Goal: Find specific fact: Find specific fact

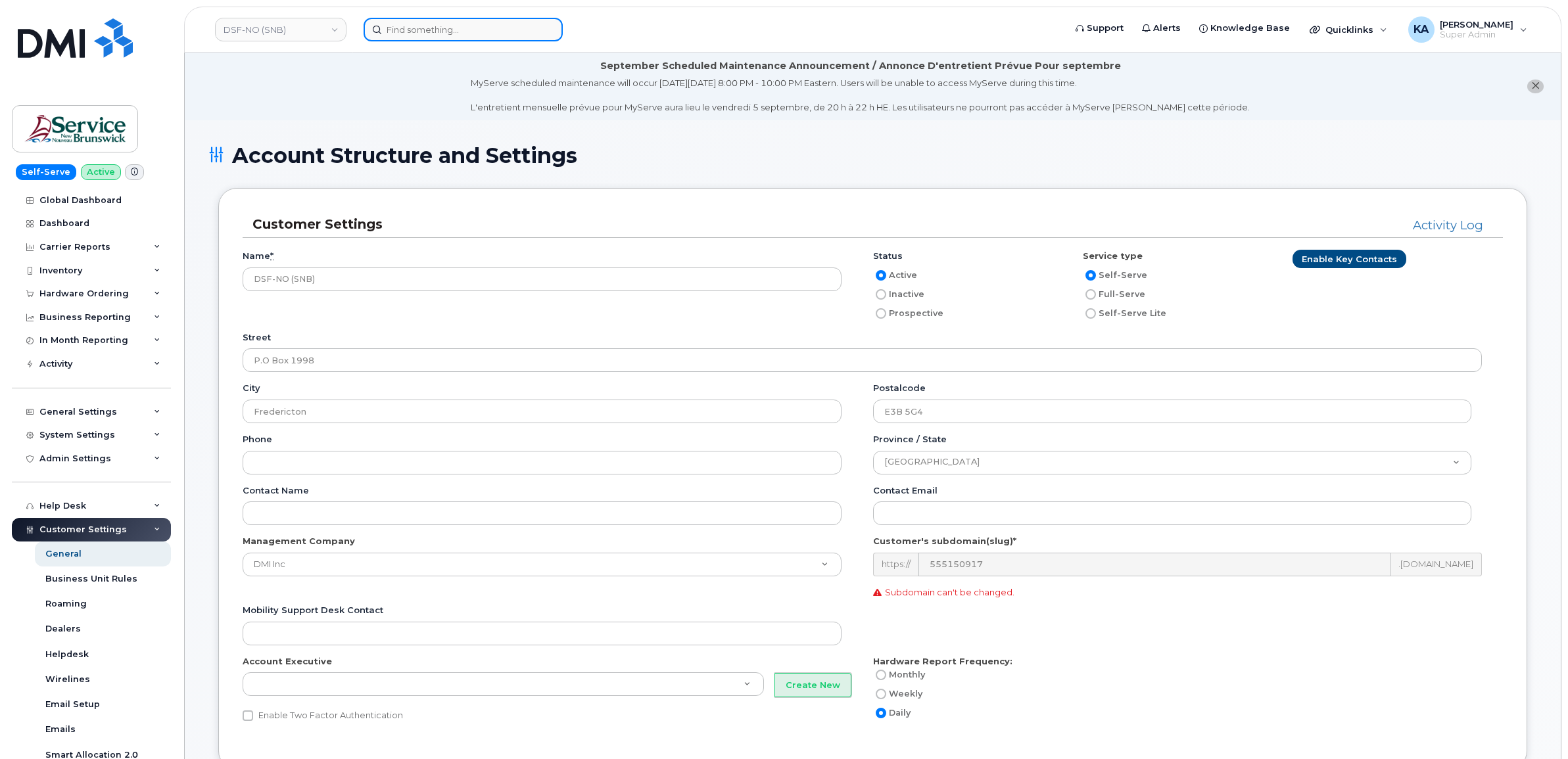
click at [458, 30] on input at bounding box center [463, 29] width 200 height 24
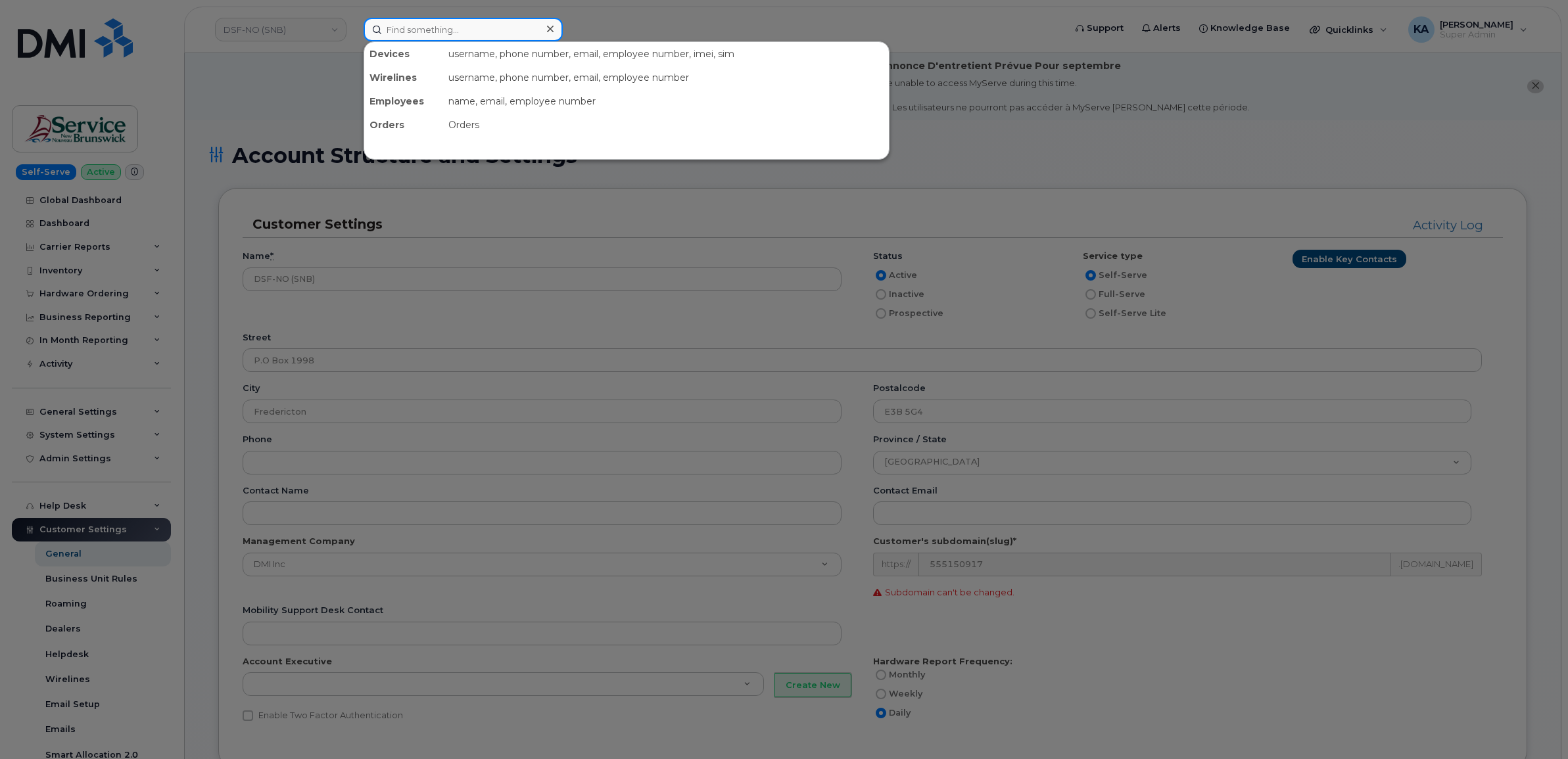
paste input "9022251989"
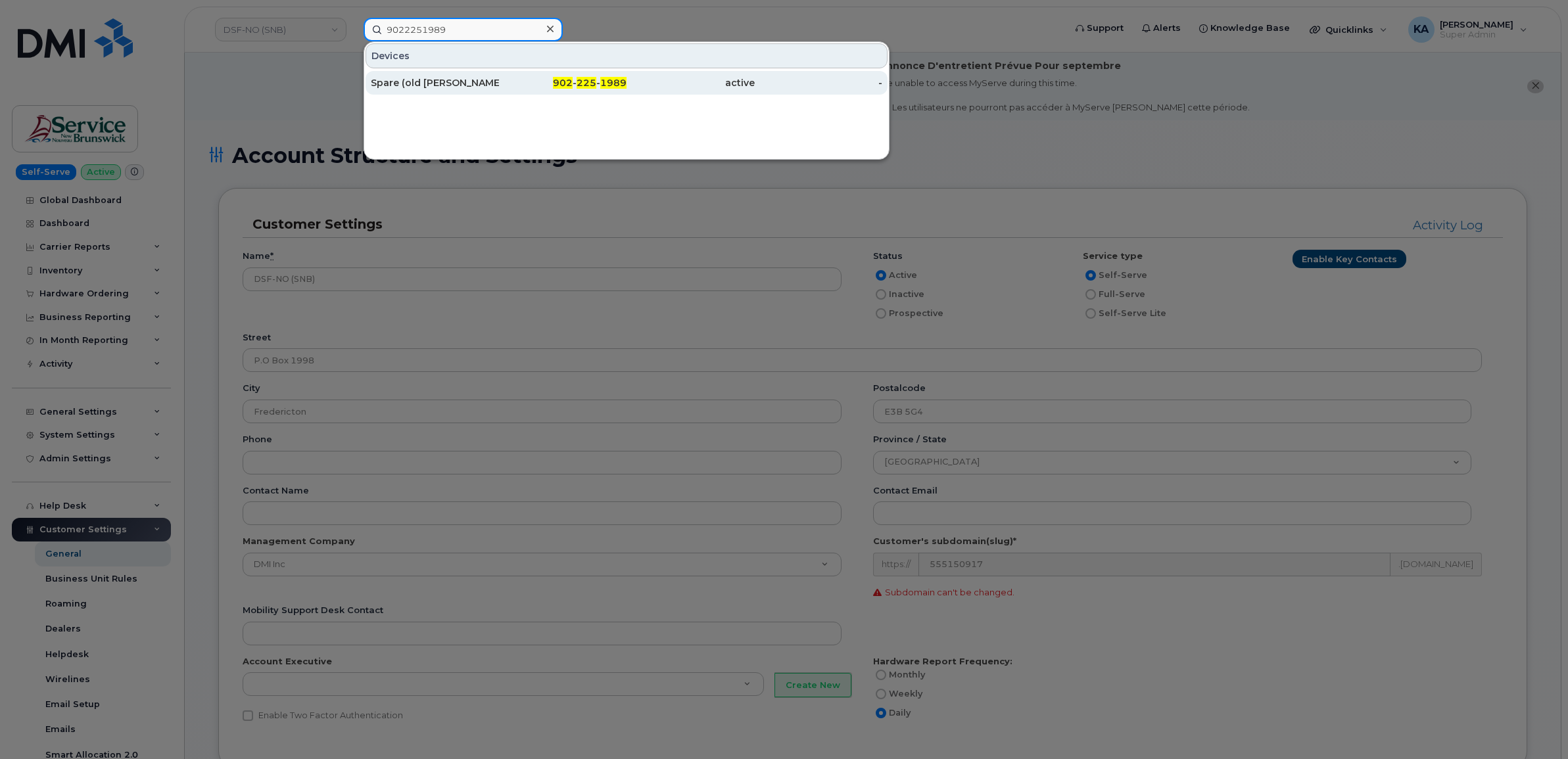
type input "9022251989"
click at [415, 78] on div "Spare (old Jean Martell)" at bounding box center [435, 83] width 128 height 13
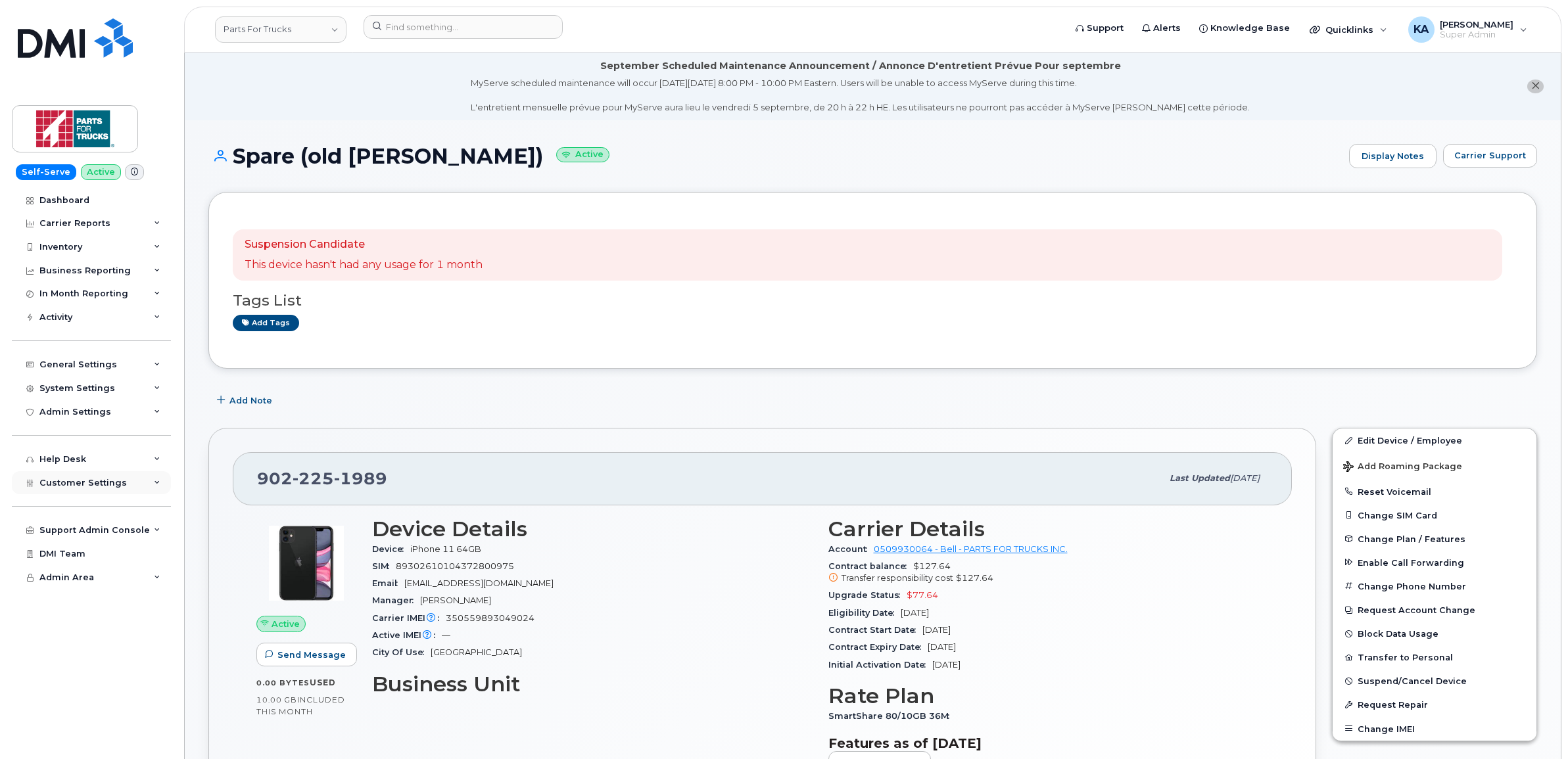
click at [95, 482] on span "Customer Settings" at bounding box center [84, 483] width 88 height 10
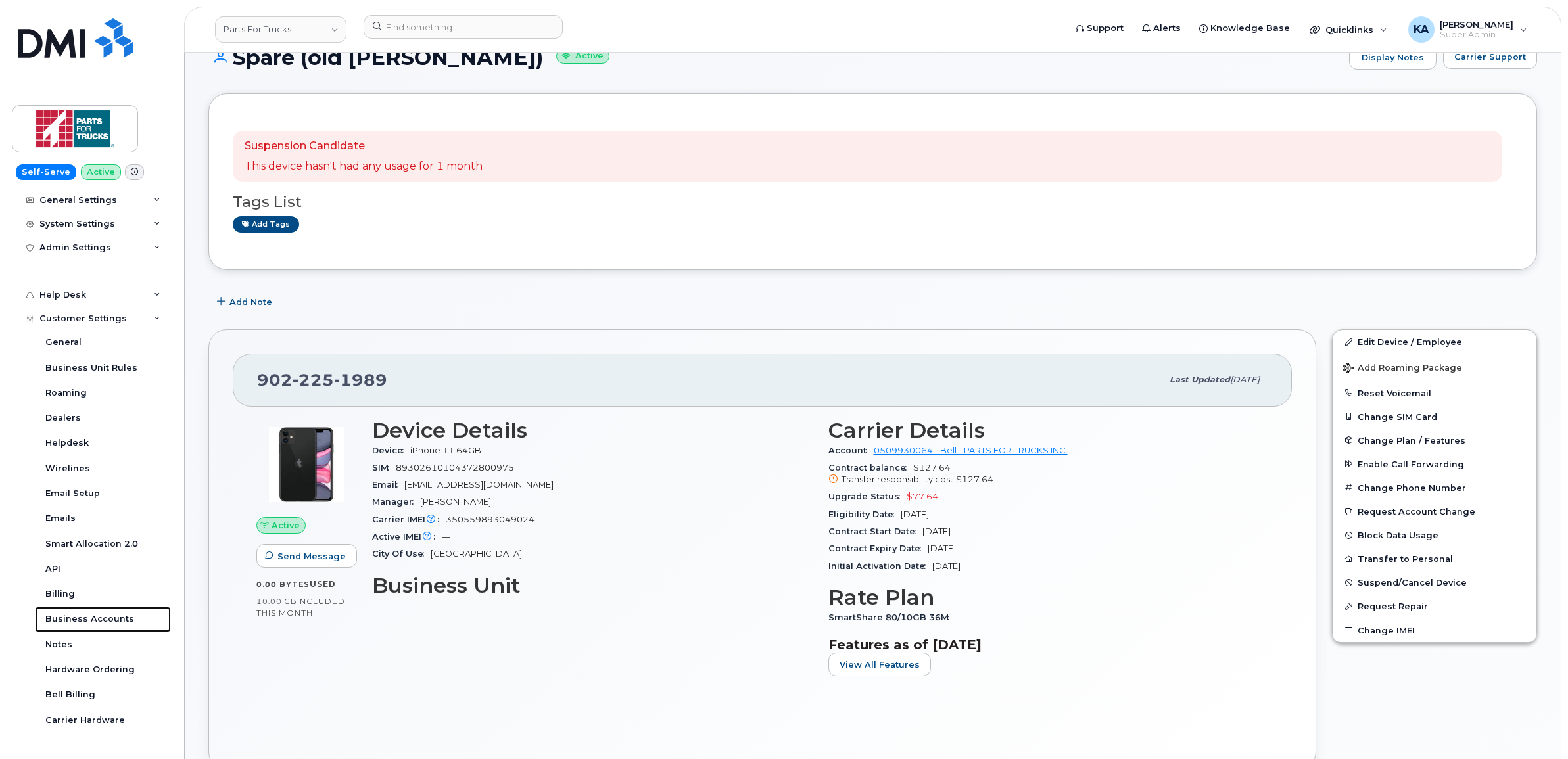
scroll to position [164, 0]
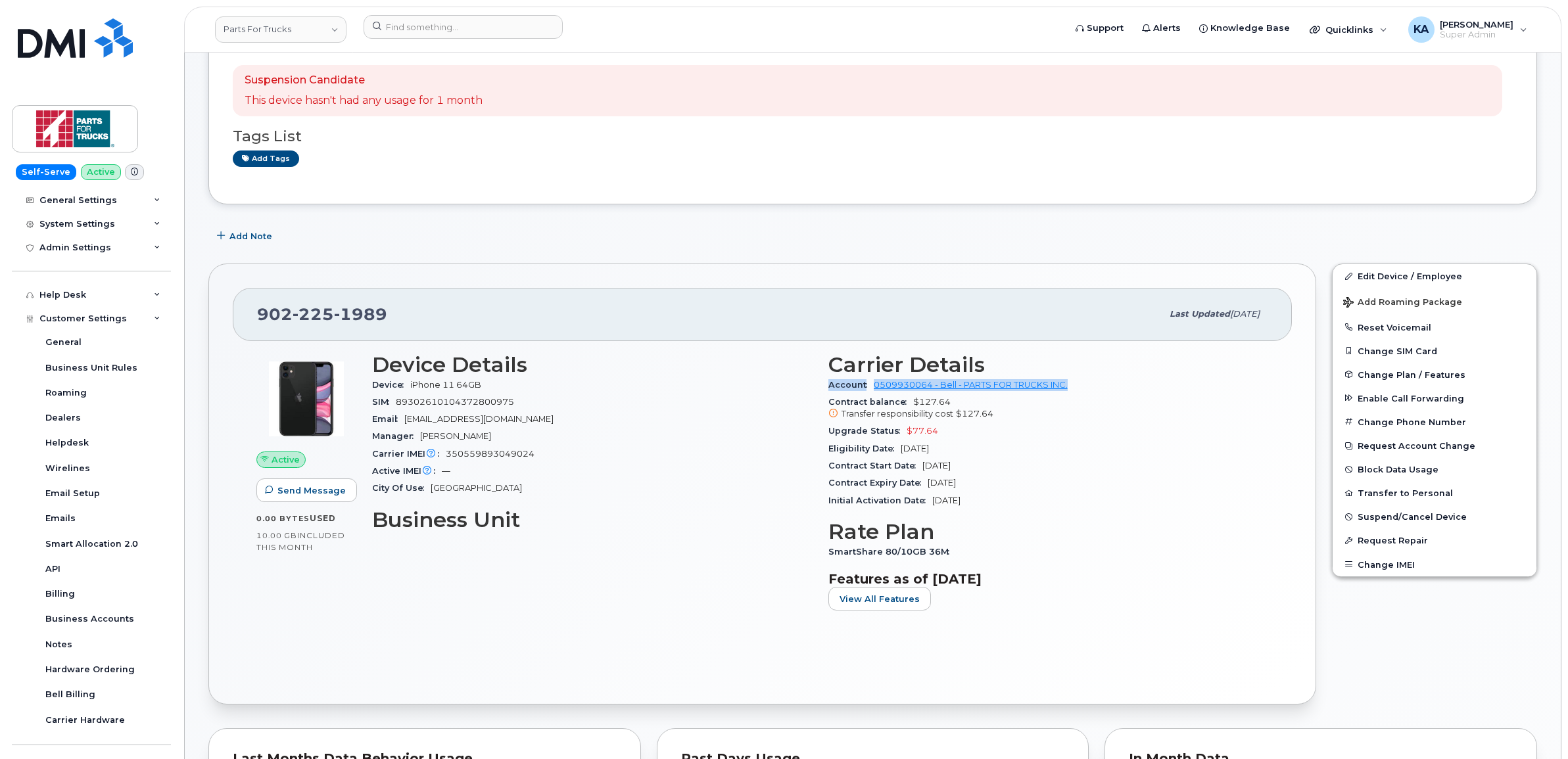
drag, startPoint x: 826, startPoint y: 385, endPoint x: 1072, endPoint y: 386, distance: 246.0
click at [1072, 386] on div "Carrier Details Account 0509930064 - Bell - PARTS FOR TRUCKS INC. Contract bala…" at bounding box center [1048, 487] width 456 height 284
drag, startPoint x: 1072, startPoint y: 386, endPoint x: 1044, endPoint y: 386, distance: 28.0
copy div "Account 0509930064 - Bell - PARTS FOR TRUCKS INC."
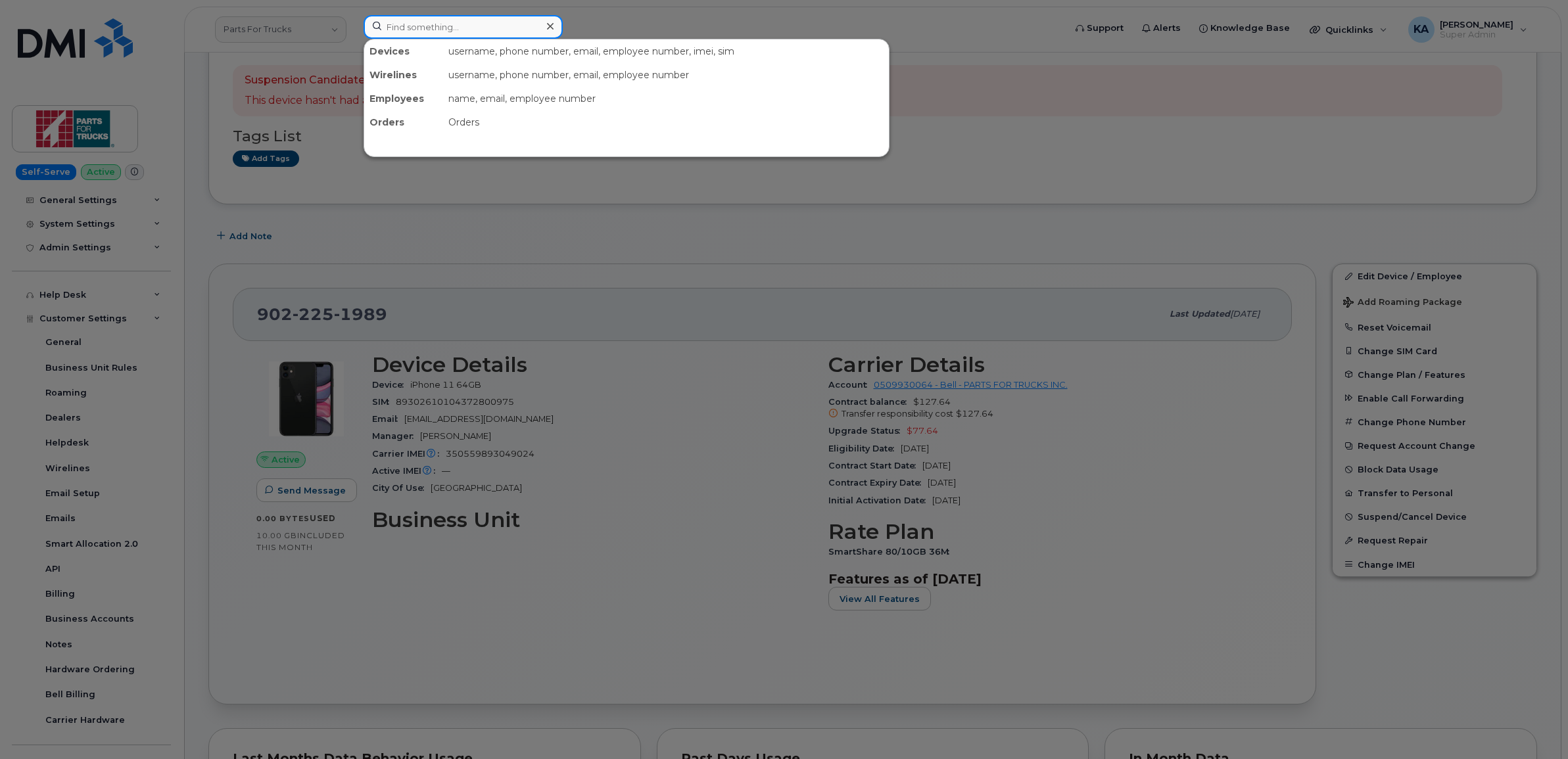
click at [419, 34] on input at bounding box center [463, 26] width 200 height 24
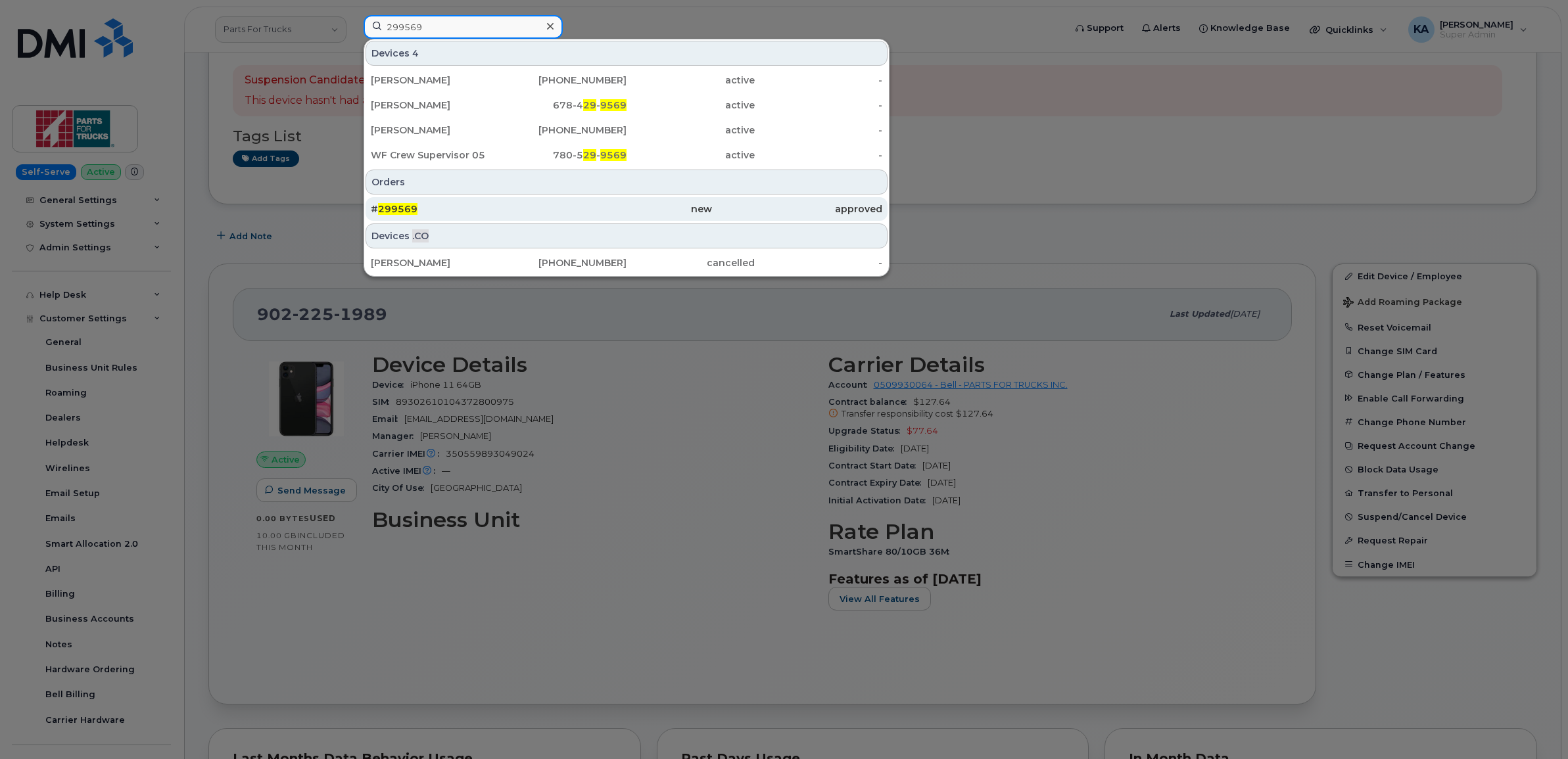
type input "299569"
click at [398, 208] on span "299569" at bounding box center [398, 209] width 40 height 12
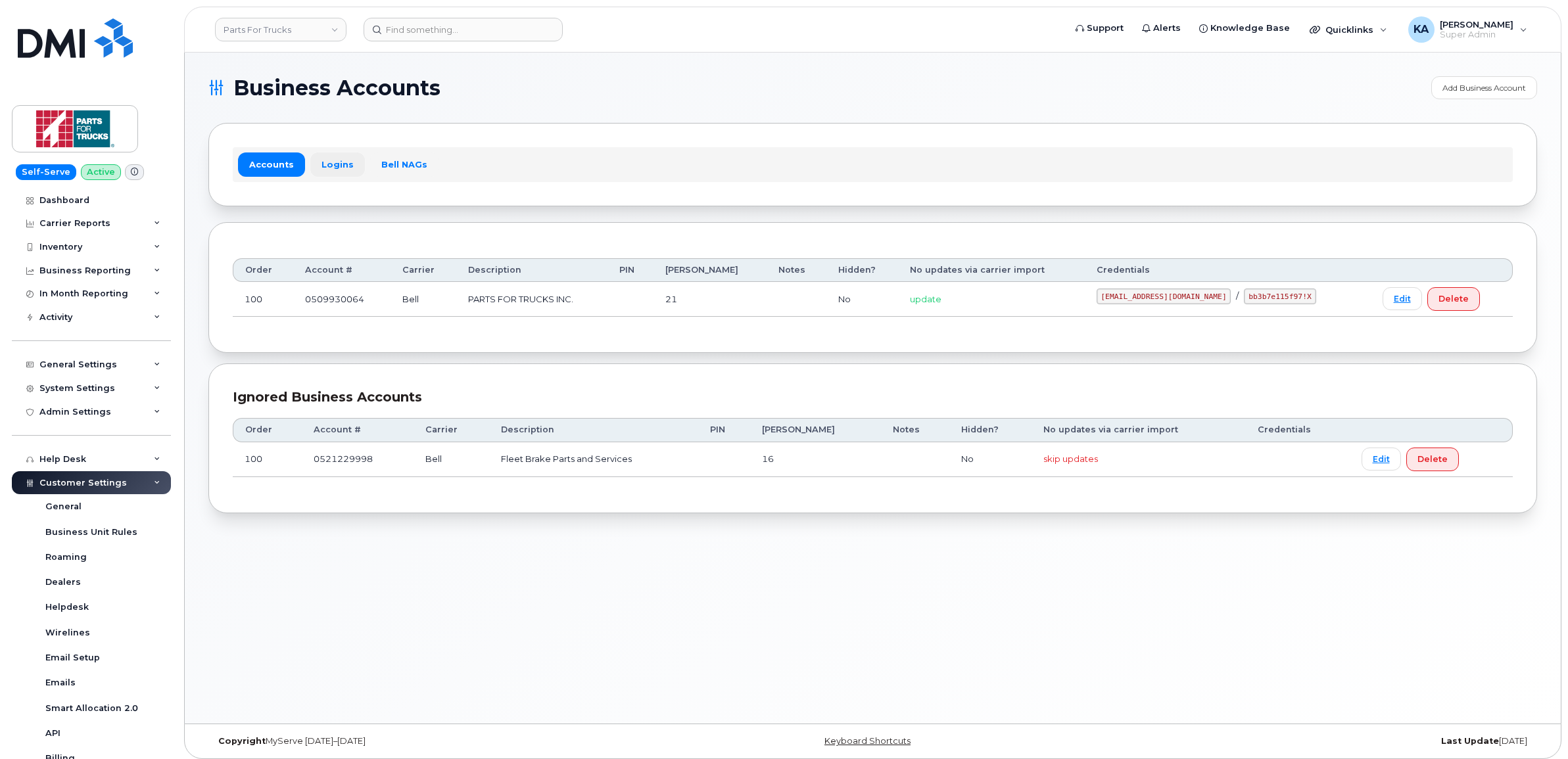
click at [330, 169] on link "Logins" at bounding box center [337, 164] width 55 height 24
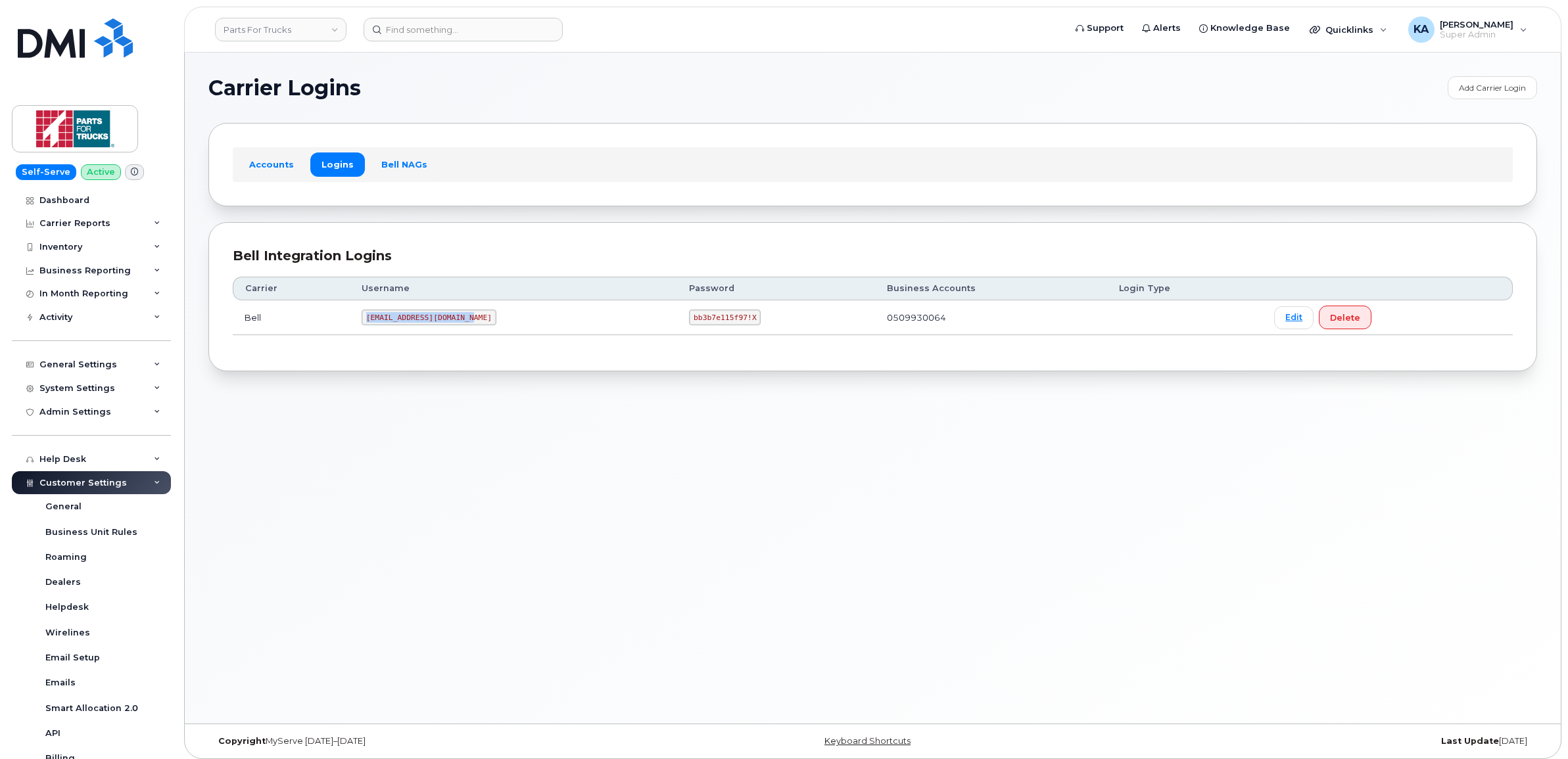
drag, startPoint x: 368, startPoint y: 324, endPoint x: 471, endPoint y: 323, distance: 103.0
click at [471, 323] on code "partsfortruck@myserve.ca" at bounding box center [429, 317] width 135 height 16
drag, startPoint x: 471, startPoint y: 323, endPoint x: 445, endPoint y: 316, distance: 26.9
copy code "partsfortruck@myserve.ca"
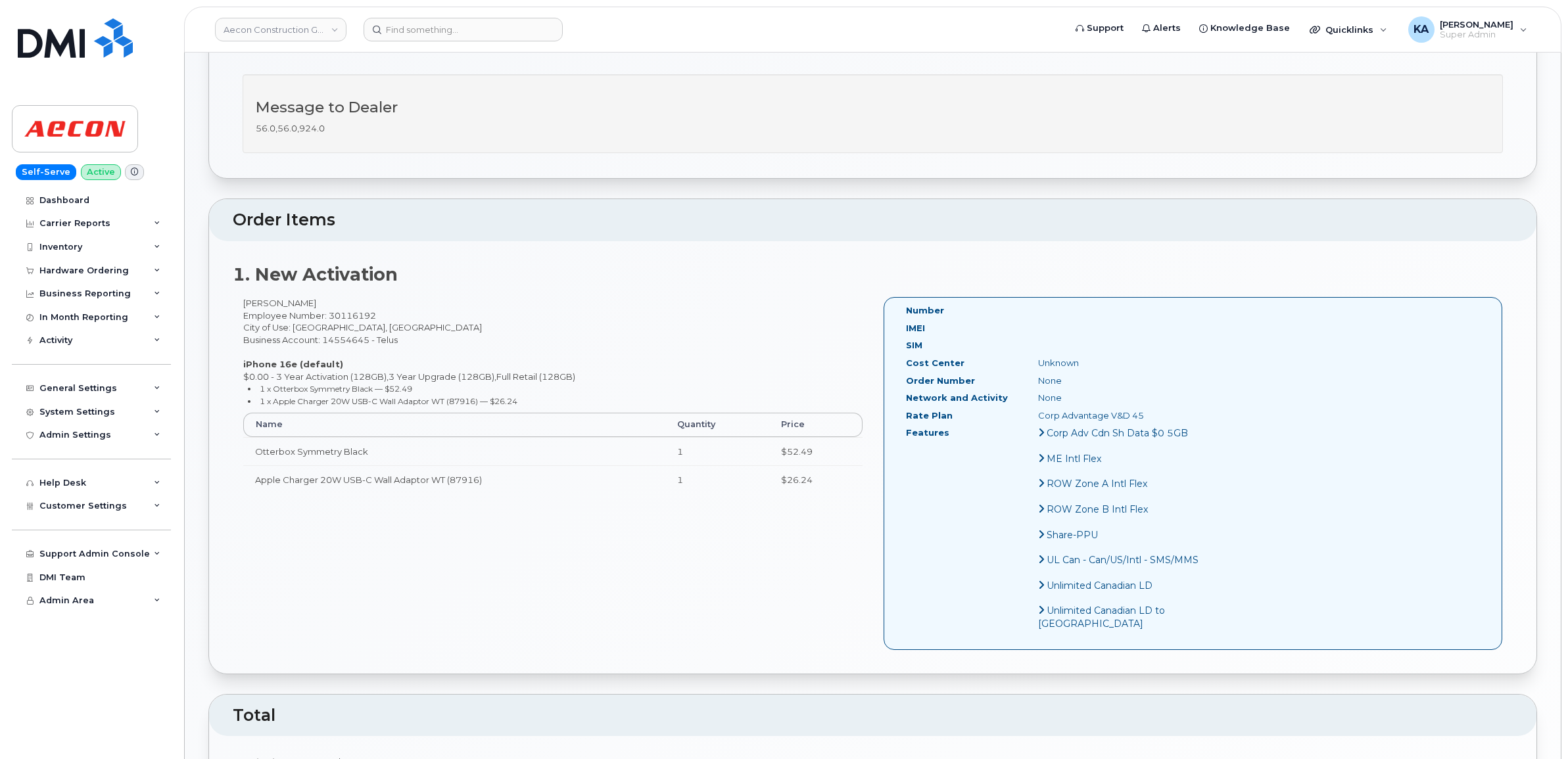
scroll to position [411, 0]
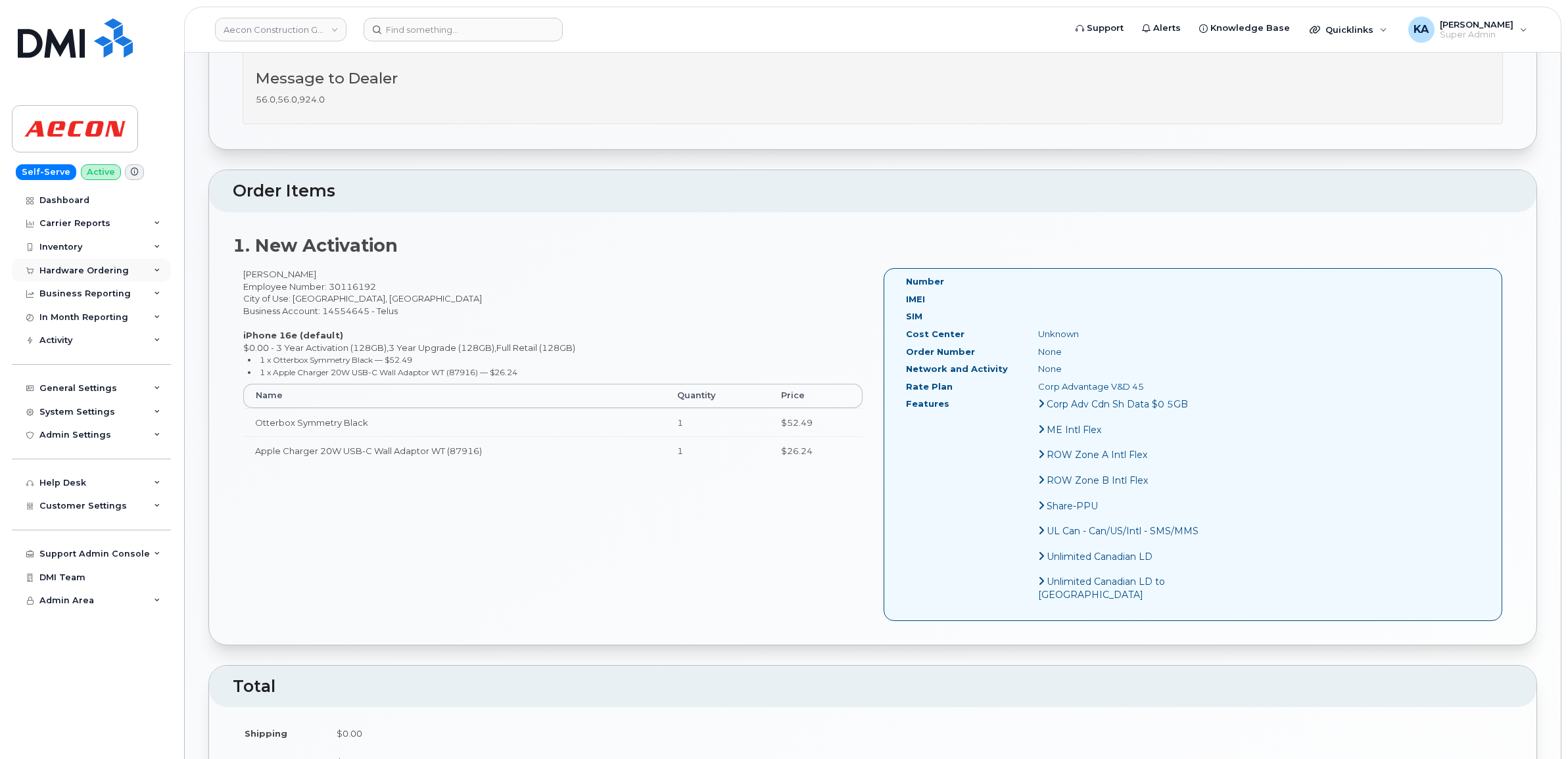
click at [76, 267] on div "Hardware Ordering" at bounding box center [84, 271] width 90 height 11
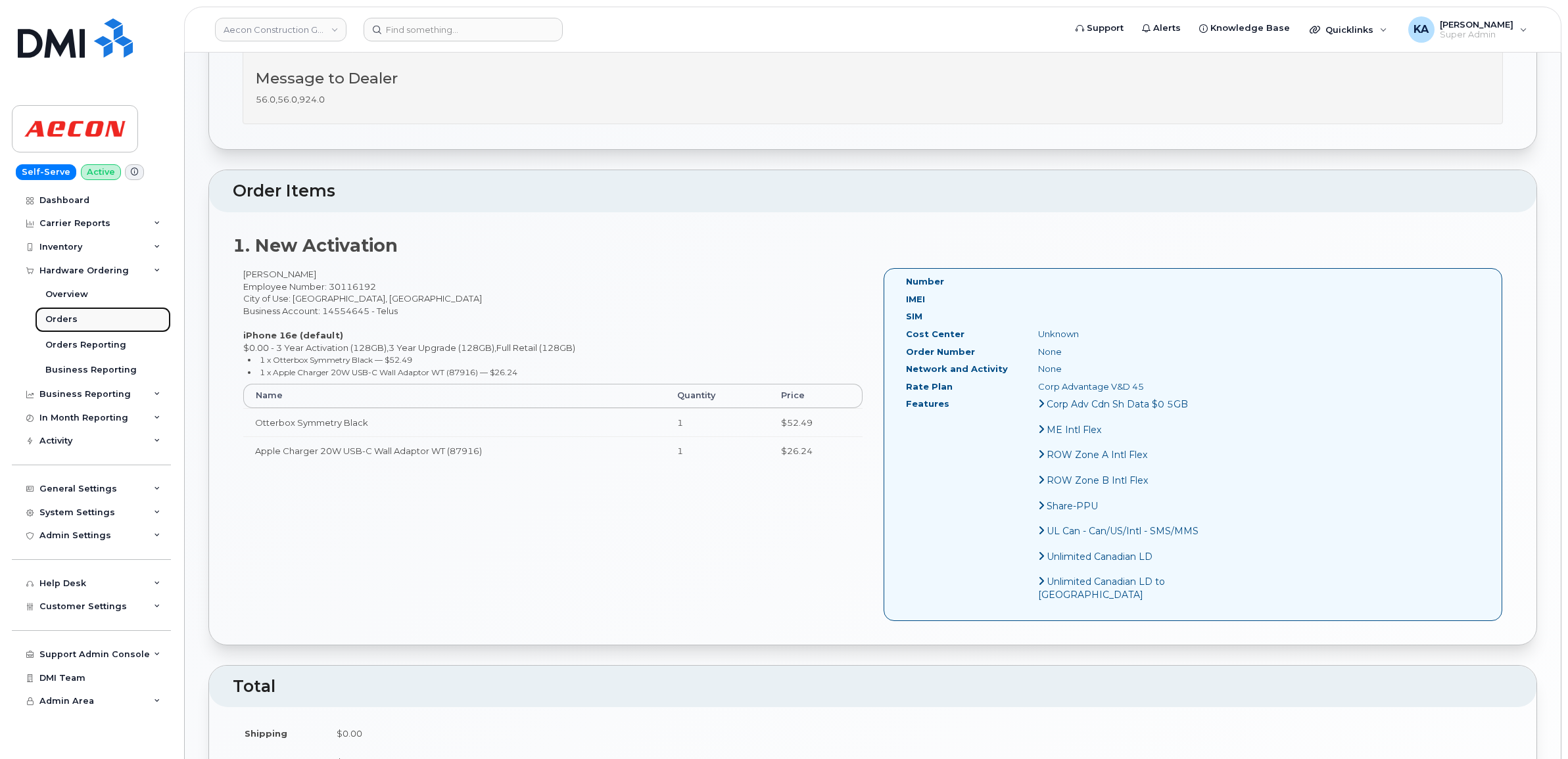
click at [67, 317] on div "Orders" at bounding box center [61, 320] width 32 height 12
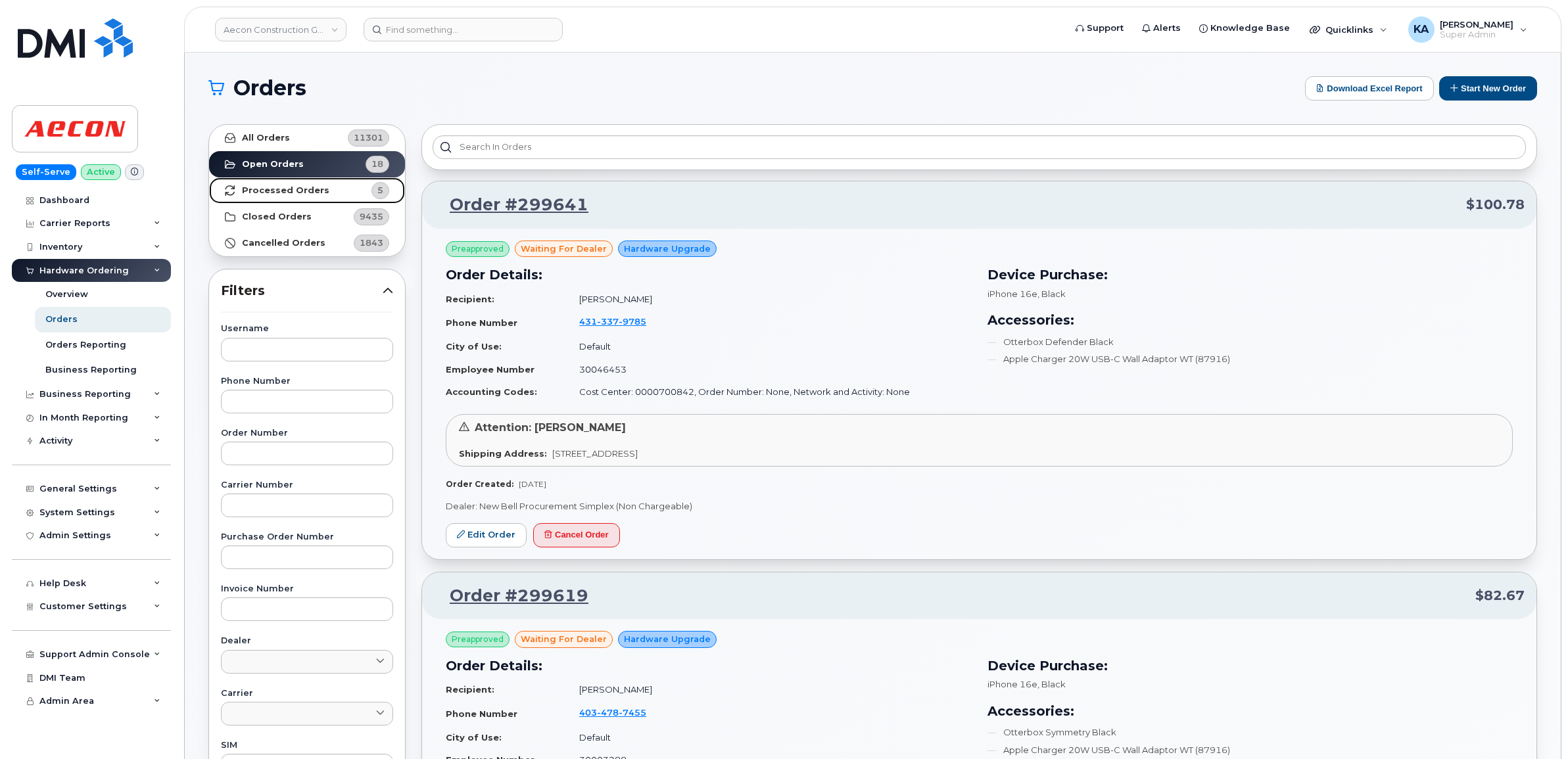
click at [291, 189] on strong "Processed Orders" at bounding box center [286, 191] width 88 height 11
click at [311, 191] on strong "Processed Orders" at bounding box center [286, 191] width 88 height 11
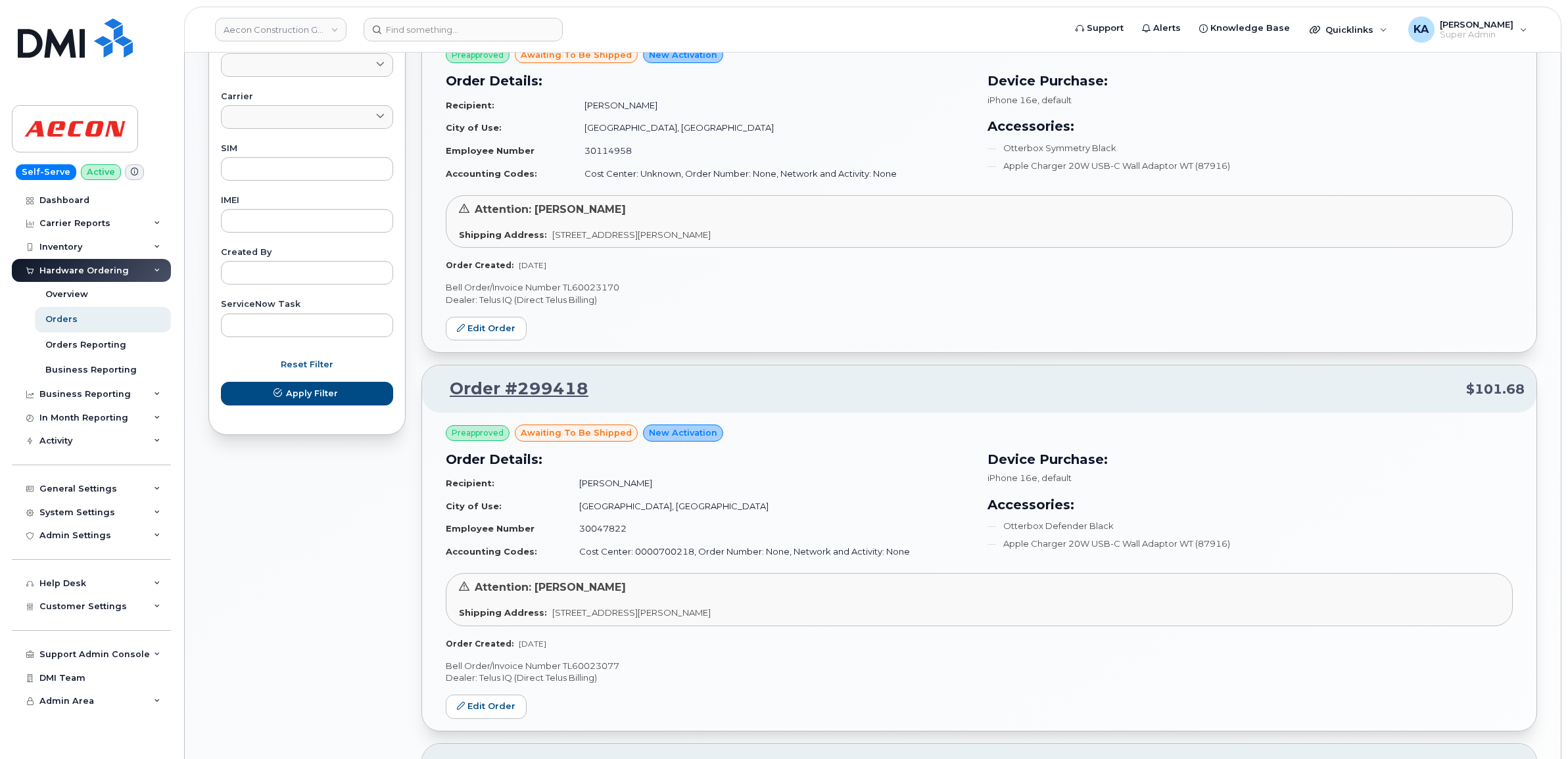
scroll to position [657, 0]
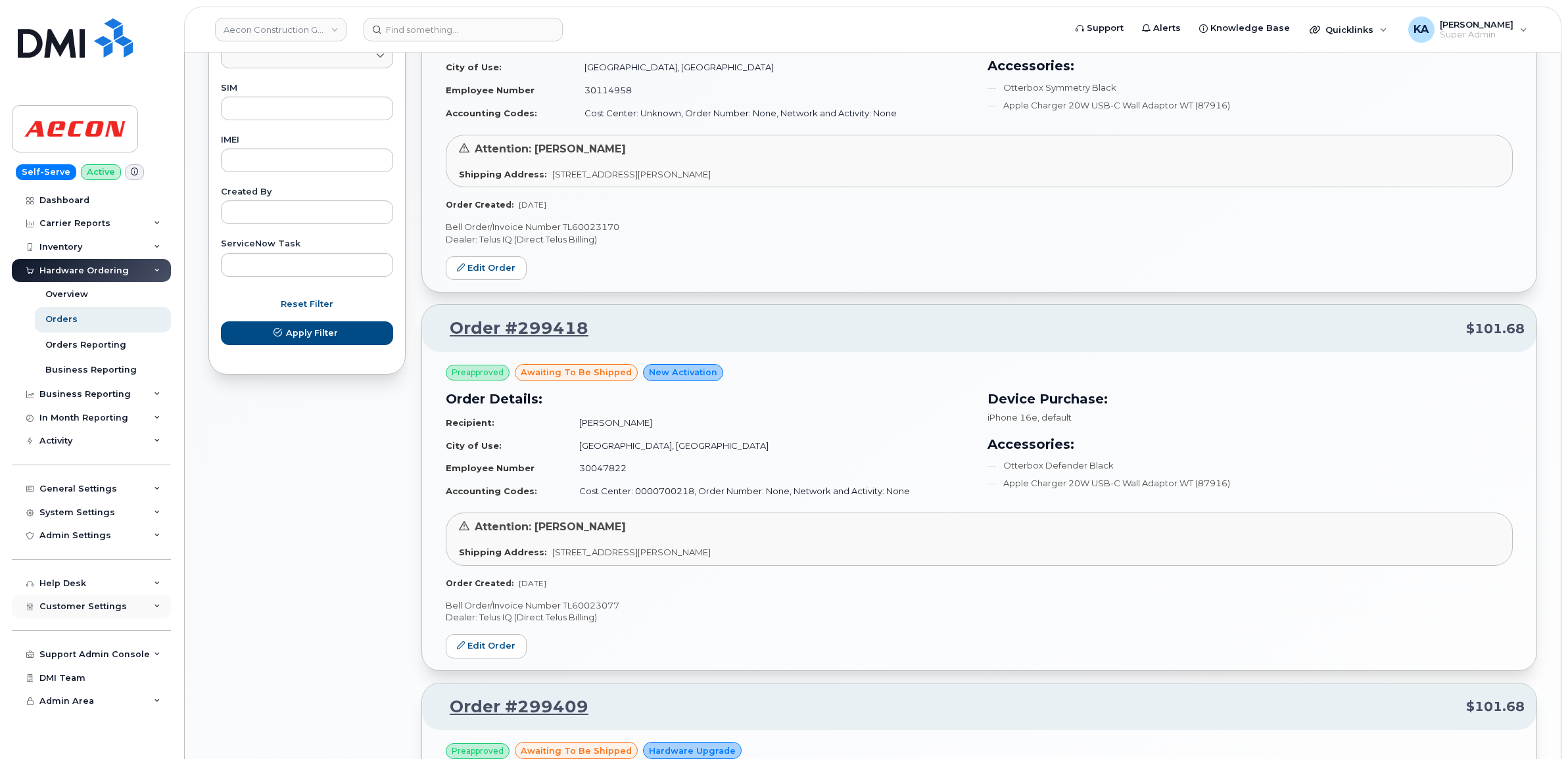
click at [63, 611] on span "Customer Settings" at bounding box center [84, 606] width 88 height 10
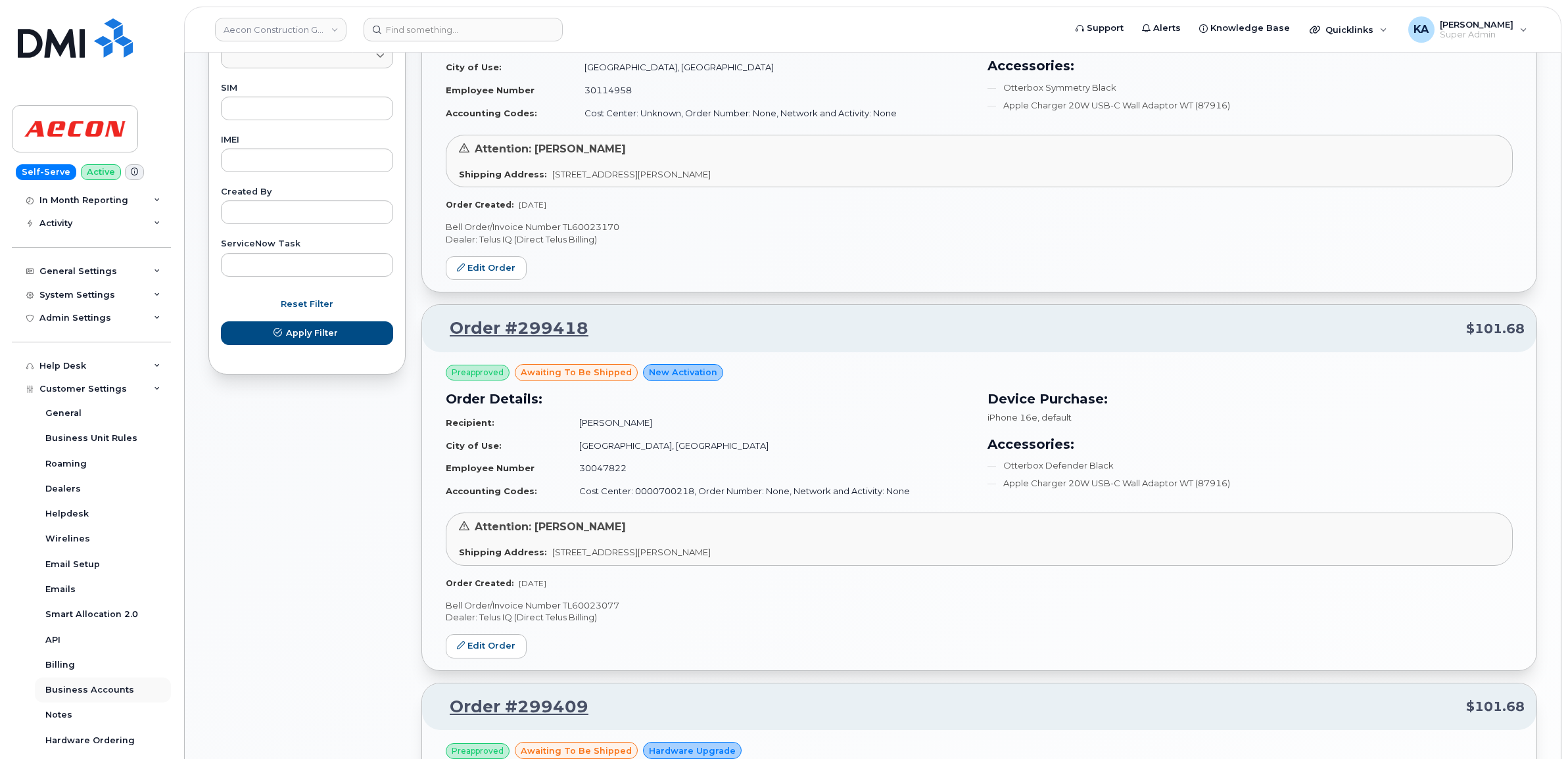
scroll to position [247, 0]
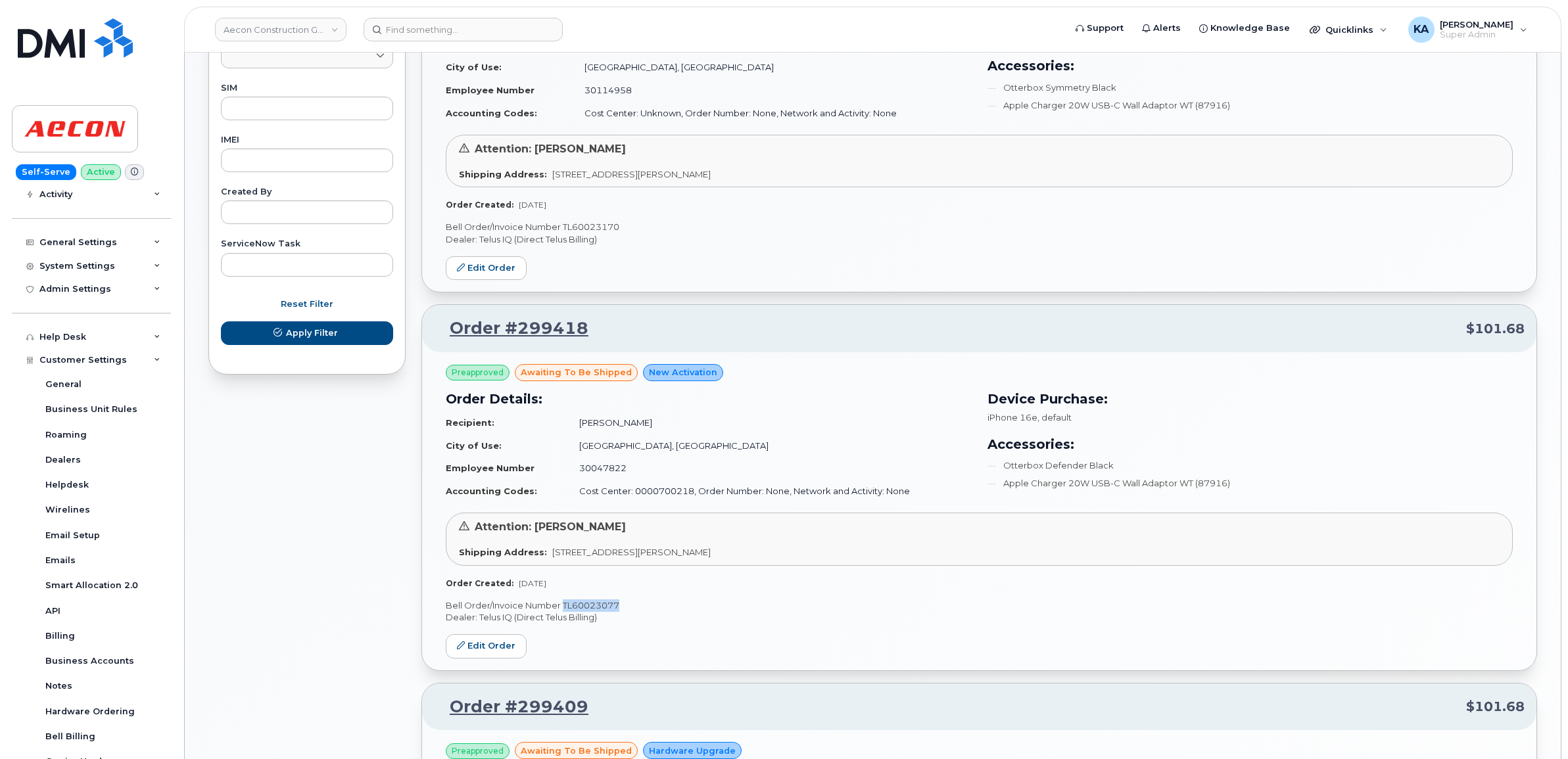
drag, startPoint x: 623, startPoint y: 605, endPoint x: 564, endPoint y: 607, distance: 59.0
click at [564, 607] on p "Bell Order/Invoice Number TL60023077" at bounding box center [979, 605] width 1067 height 13
drag, startPoint x: 564, startPoint y: 607, endPoint x: 553, endPoint y: 613, distance: 12.5
drag, startPoint x: 553, startPoint y: 613, endPoint x: 1118, endPoint y: 580, distance: 566.0
click at [1118, 580] on div "Order Created: Aug 27, 2025" at bounding box center [979, 583] width 1067 height 11
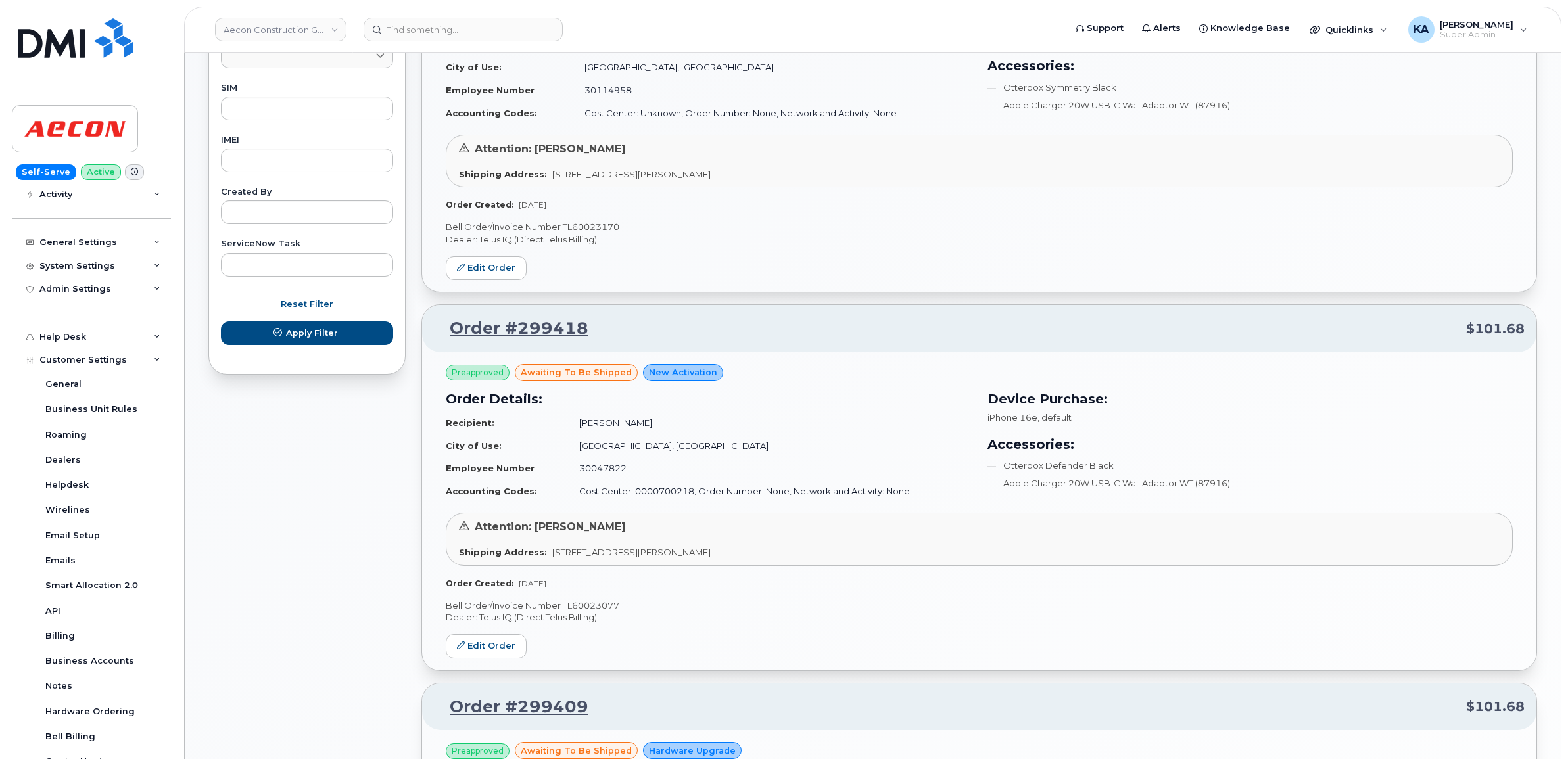
click at [600, 608] on p "Bell Order/Invoice Number TL60023077" at bounding box center [979, 605] width 1067 height 13
copy p "TL60023077"
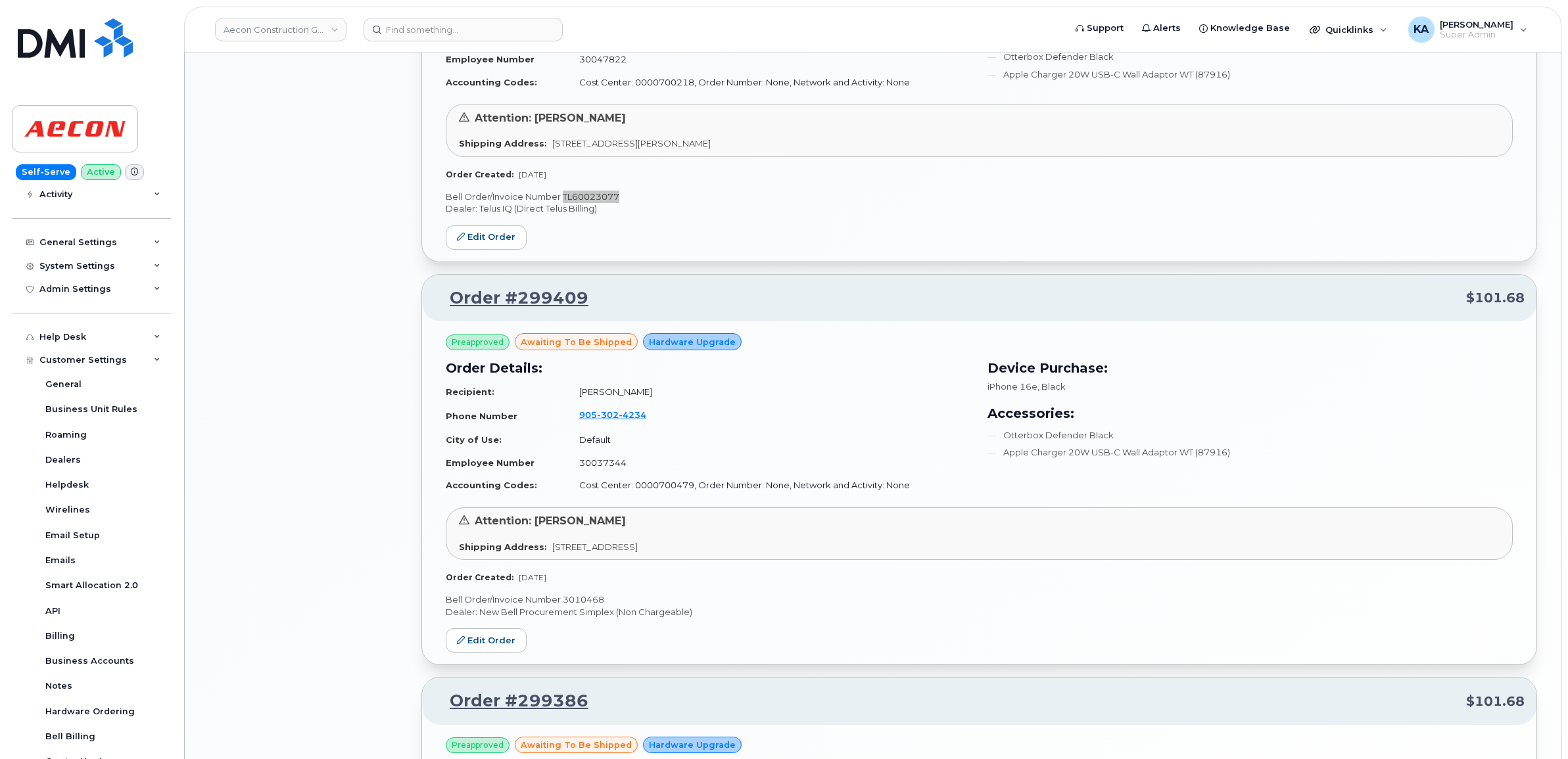
scroll to position [1068, 0]
click at [589, 598] on p "Bell Order/Invoice Number 3010468" at bounding box center [979, 598] width 1067 height 13
copy p "3010468"
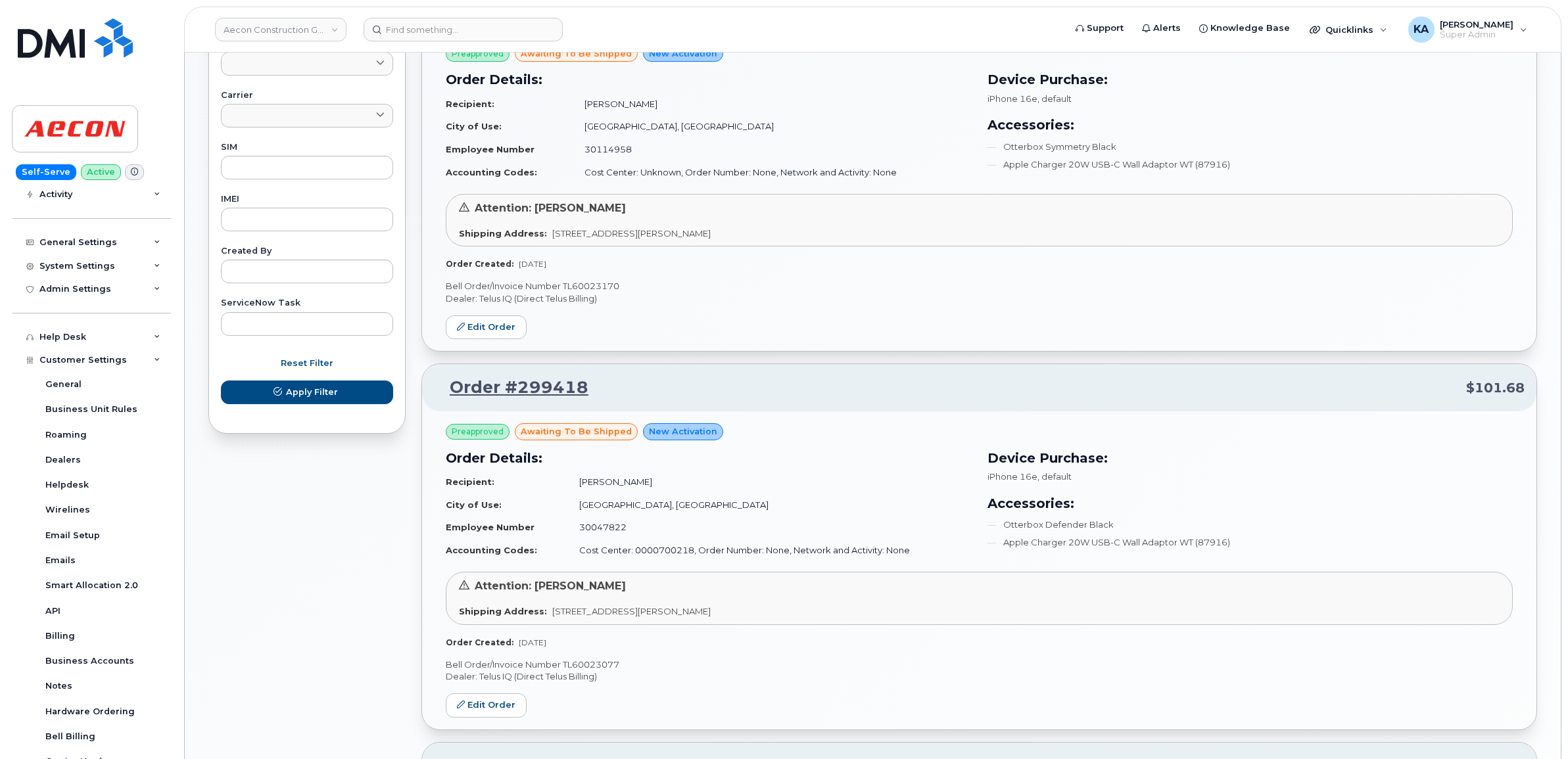
scroll to position [551, 0]
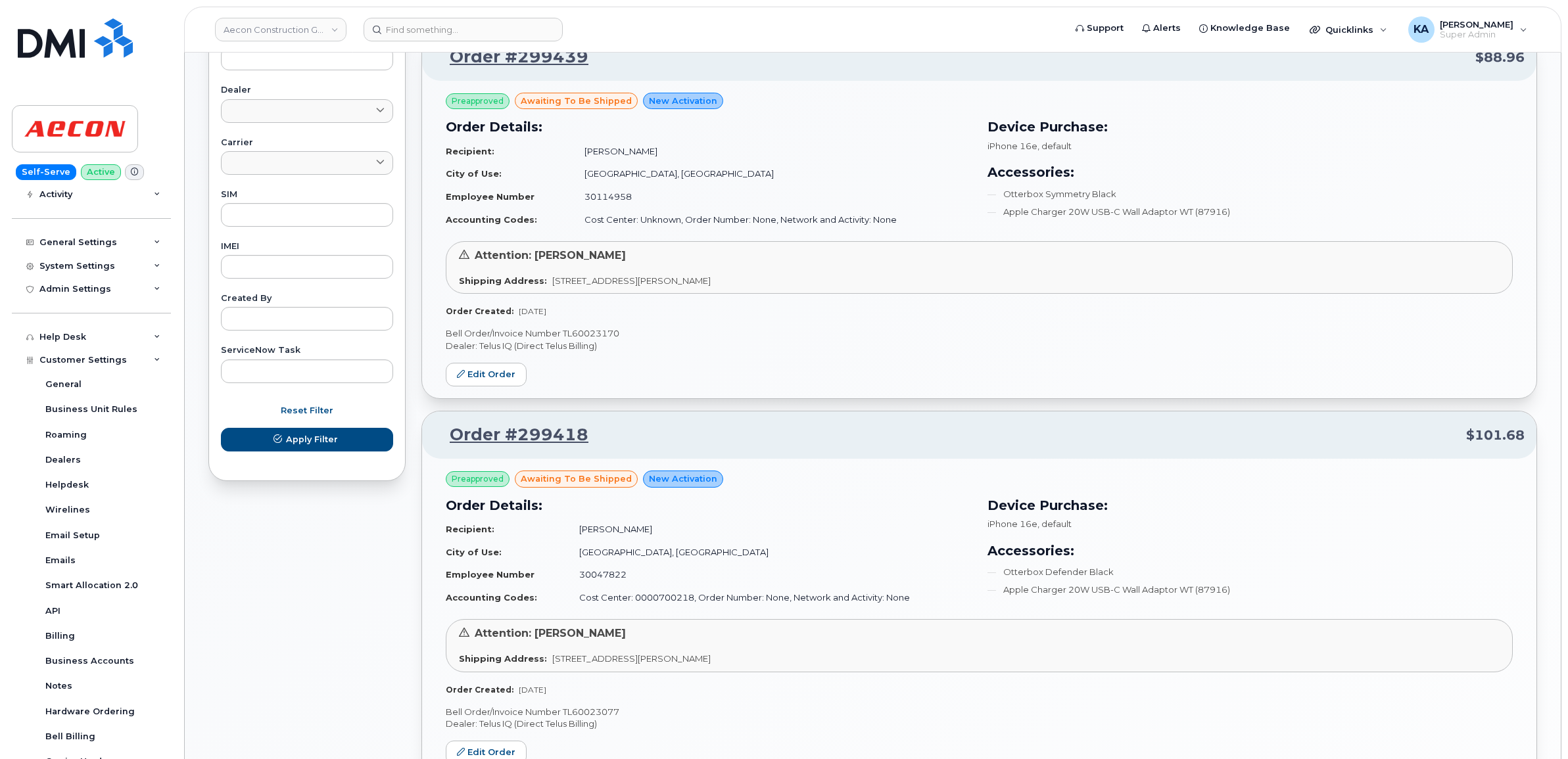
click at [603, 328] on p "Bell Order/Invoice Number TL60023170" at bounding box center [979, 334] width 1067 height 13
copy p "TL60023170"
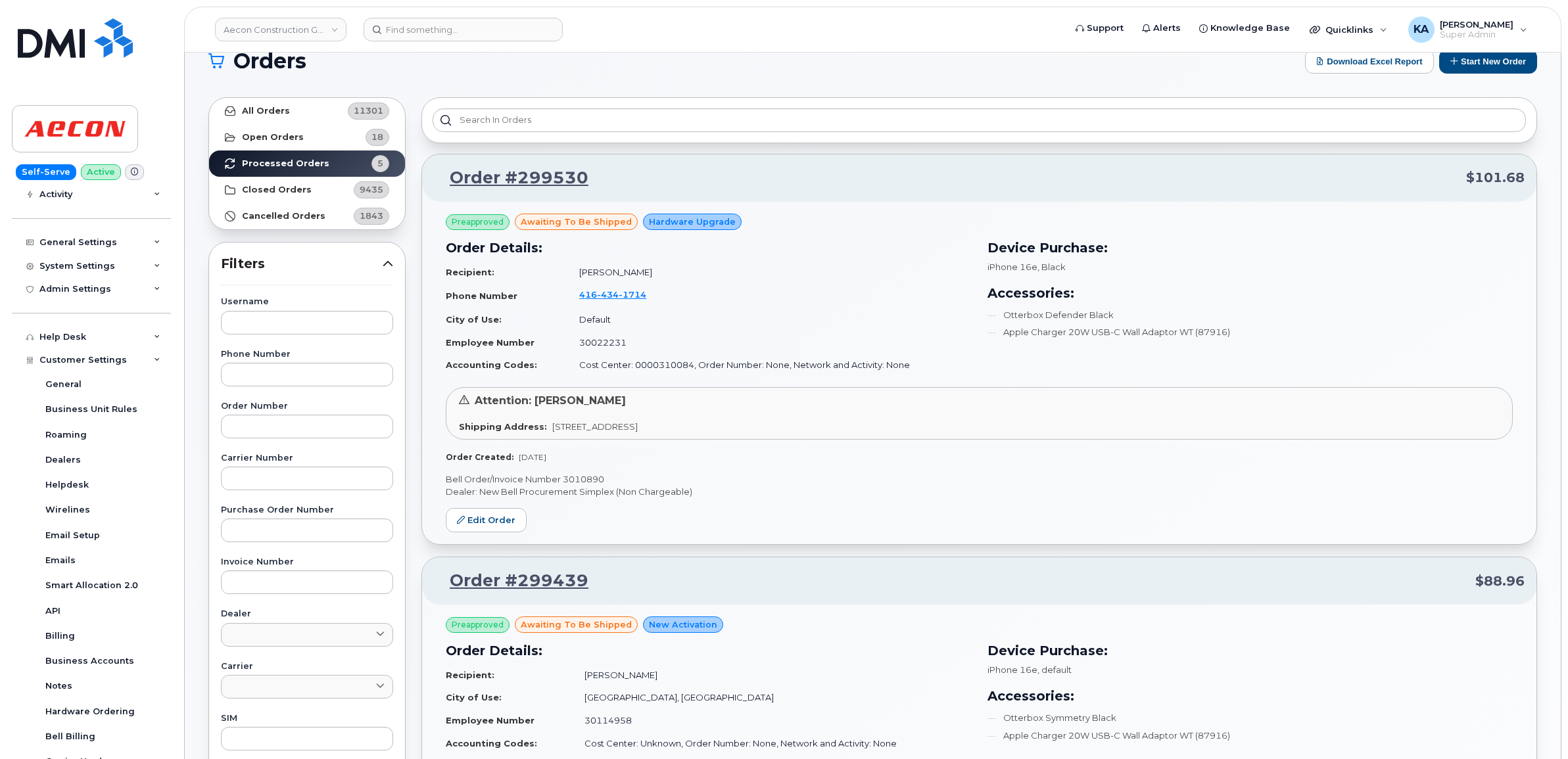
scroll to position [0, 0]
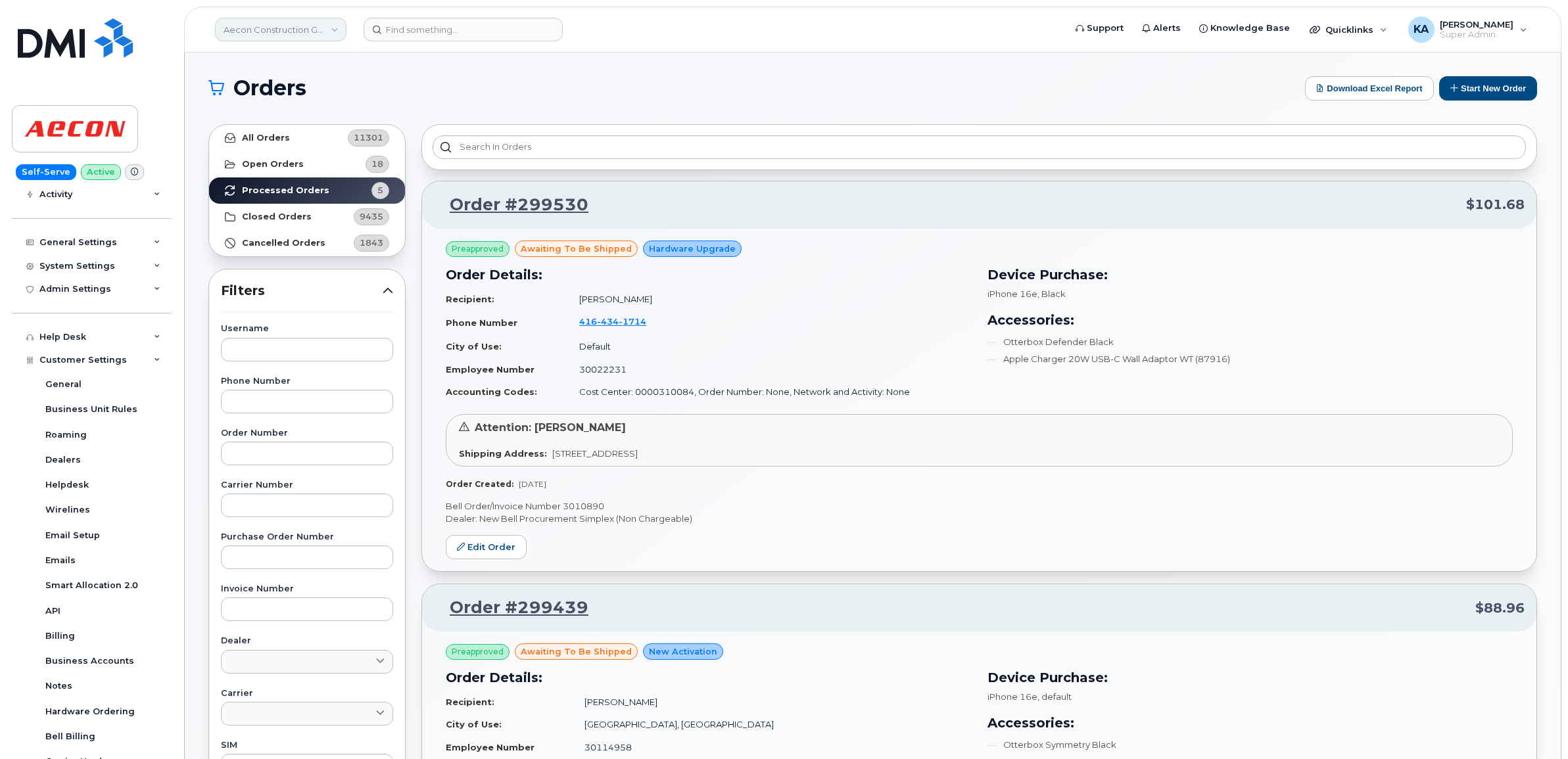
click at [337, 30] on link "Aecon Construction Group Inc" at bounding box center [280, 29] width 131 height 24
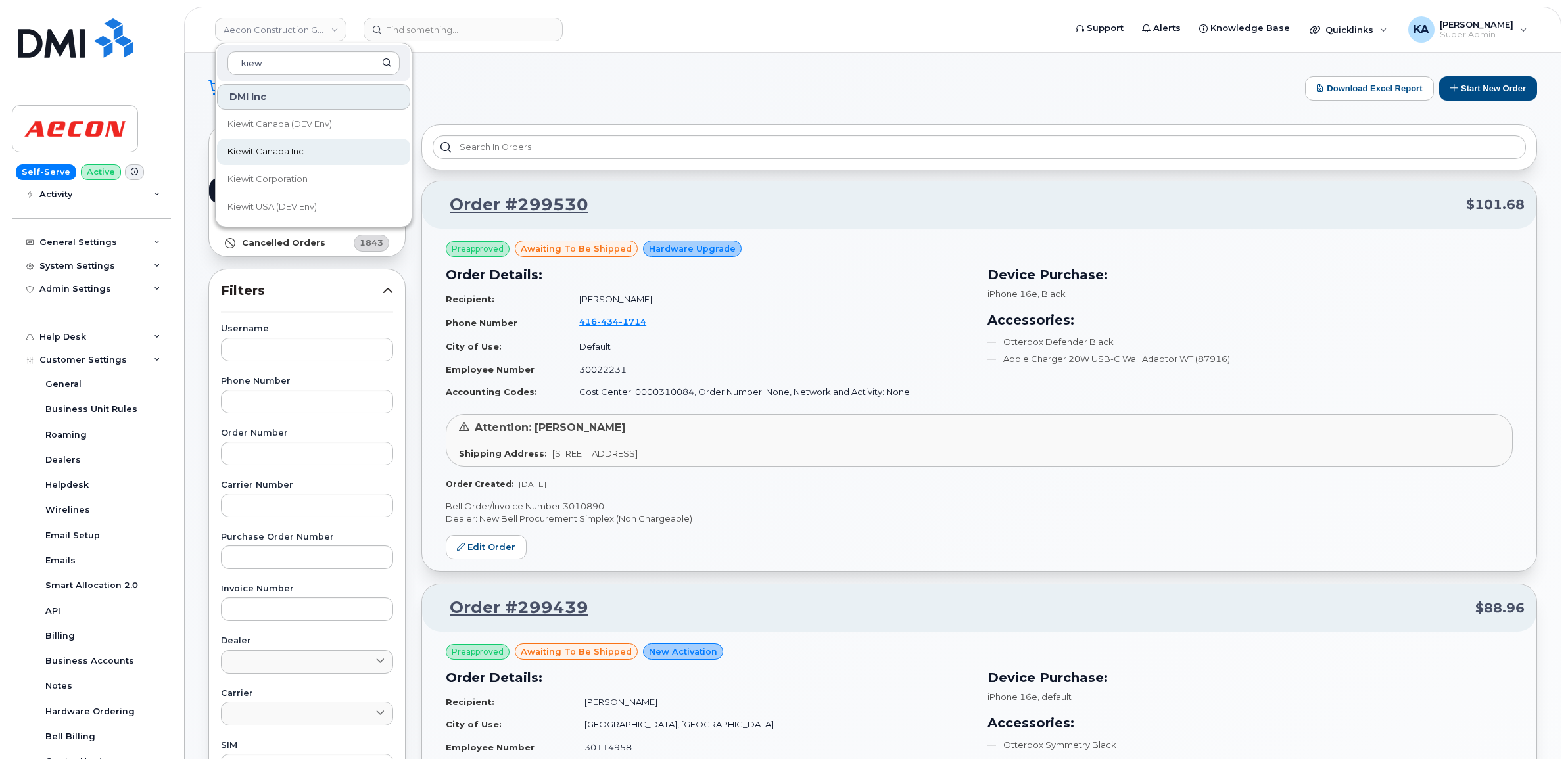
type input "kiew"
click at [271, 145] on link "Kiewit Canada Inc" at bounding box center [313, 152] width 193 height 26
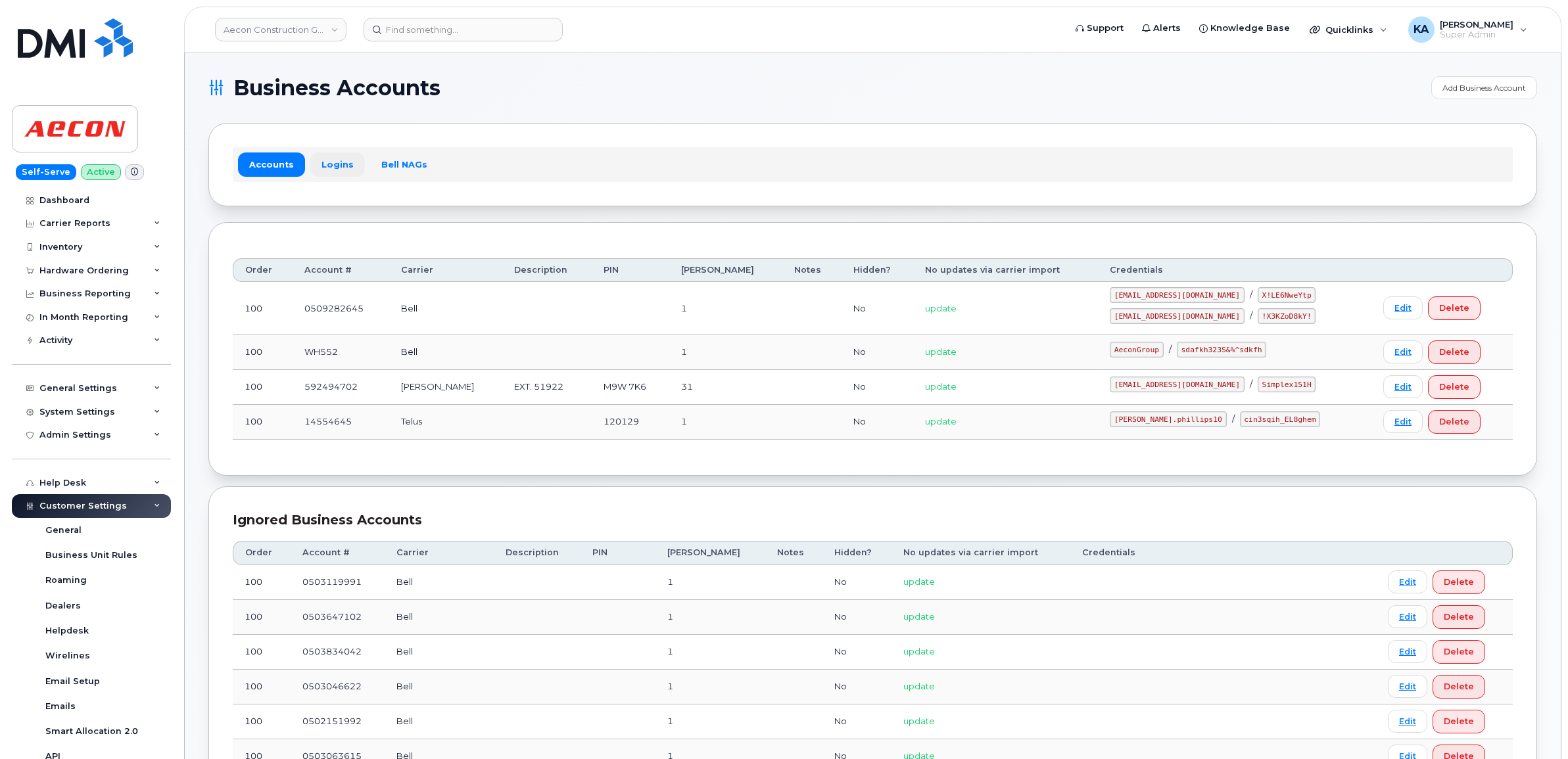
click at [334, 163] on link "Logins" at bounding box center [337, 164] width 55 height 24
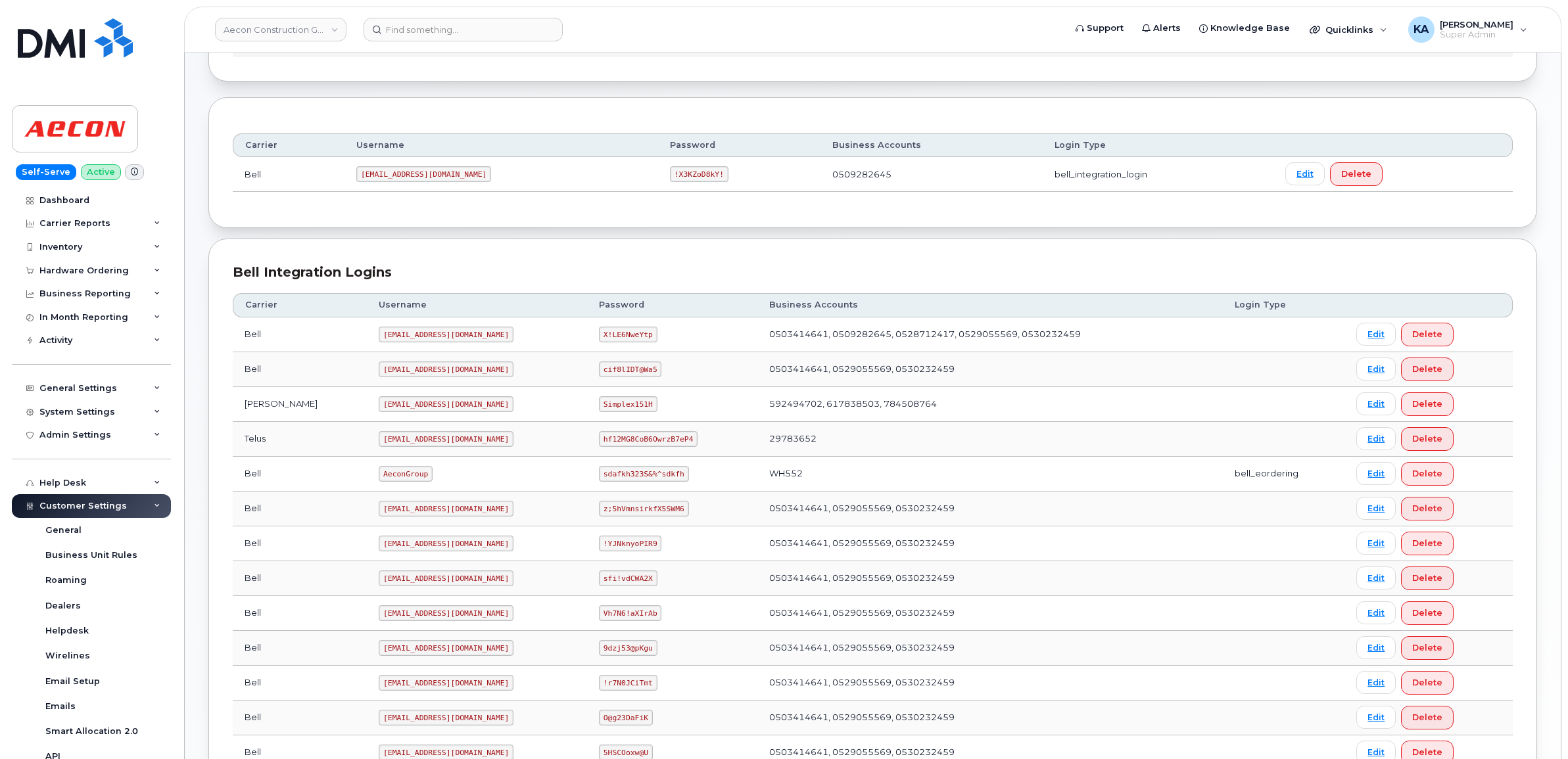
scroll to position [51, 0]
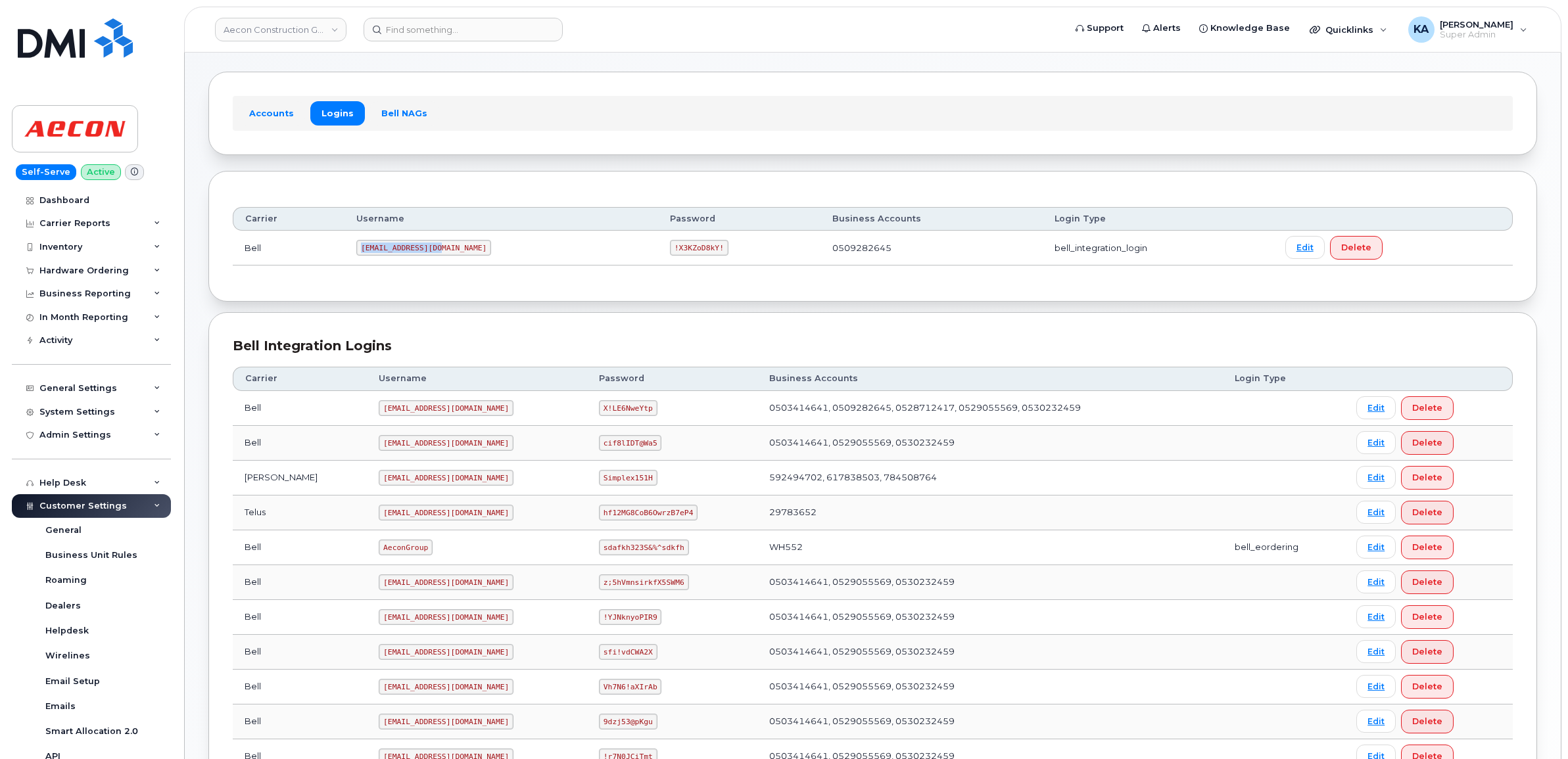
drag, startPoint x: 368, startPoint y: 248, endPoint x: 445, endPoint y: 253, distance: 77.2
click at [447, 253] on td "1AeconC@myserve.ca" at bounding box center [501, 248] width 313 height 35
drag, startPoint x: 445, startPoint y: 253, endPoint x: 421, endPoint y: 247, distance: 24.7
copy code "1AeconC@myserve.ca"
drag, startPoint x: 602, startPoint y: 250, endPoint x: 661, endPoint y: 255, distance: 59.2
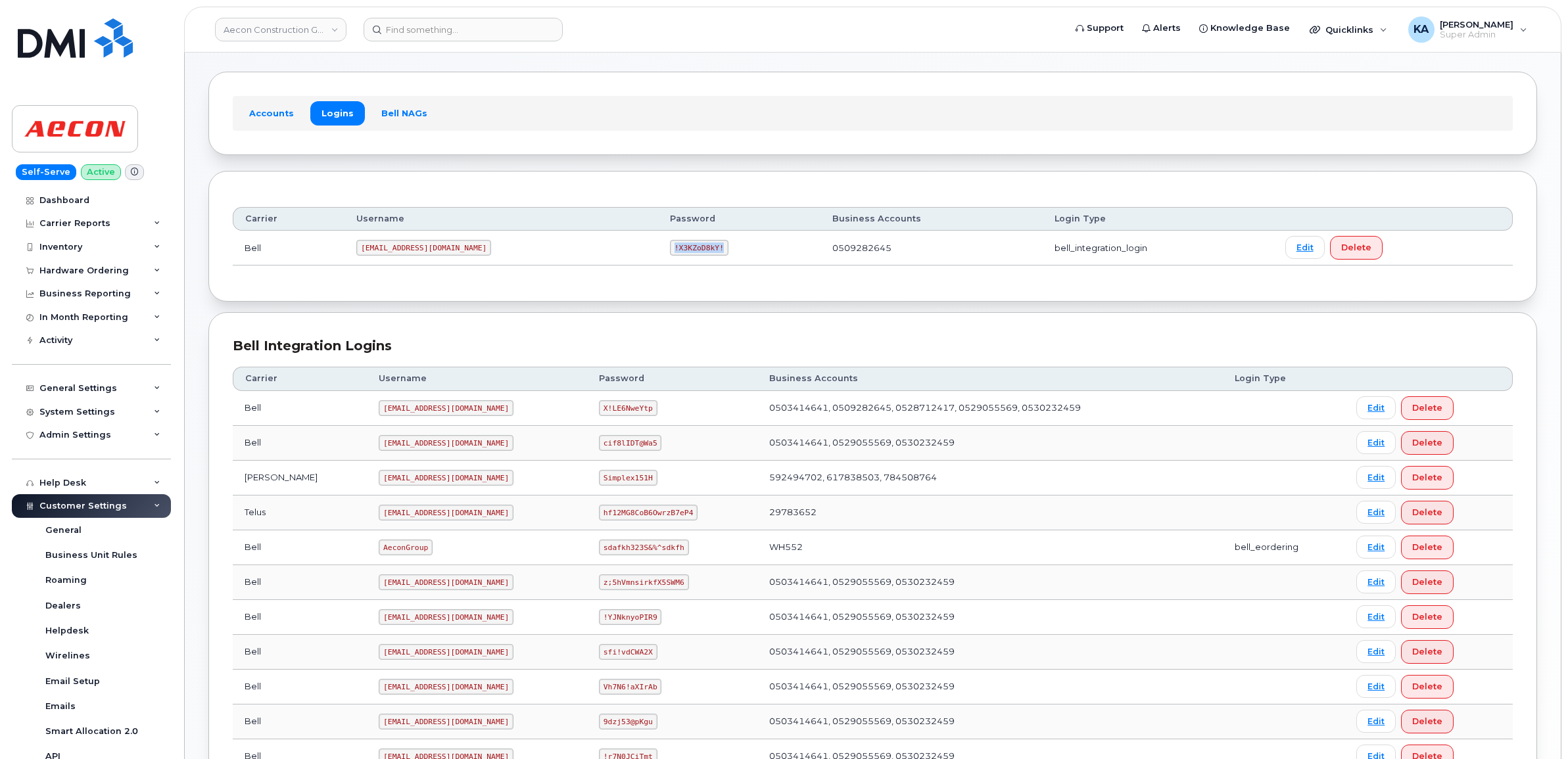
click at [662, 255] on td "!X3KZoD8kY!" at bounding box center [739, 248] width 162 height 35
drag, startPoint x: 661, startPoint y: 255, endPoint x: 628, endPoint y: 247, distance: 34.0
copy code "!X3KZoD8kY!"
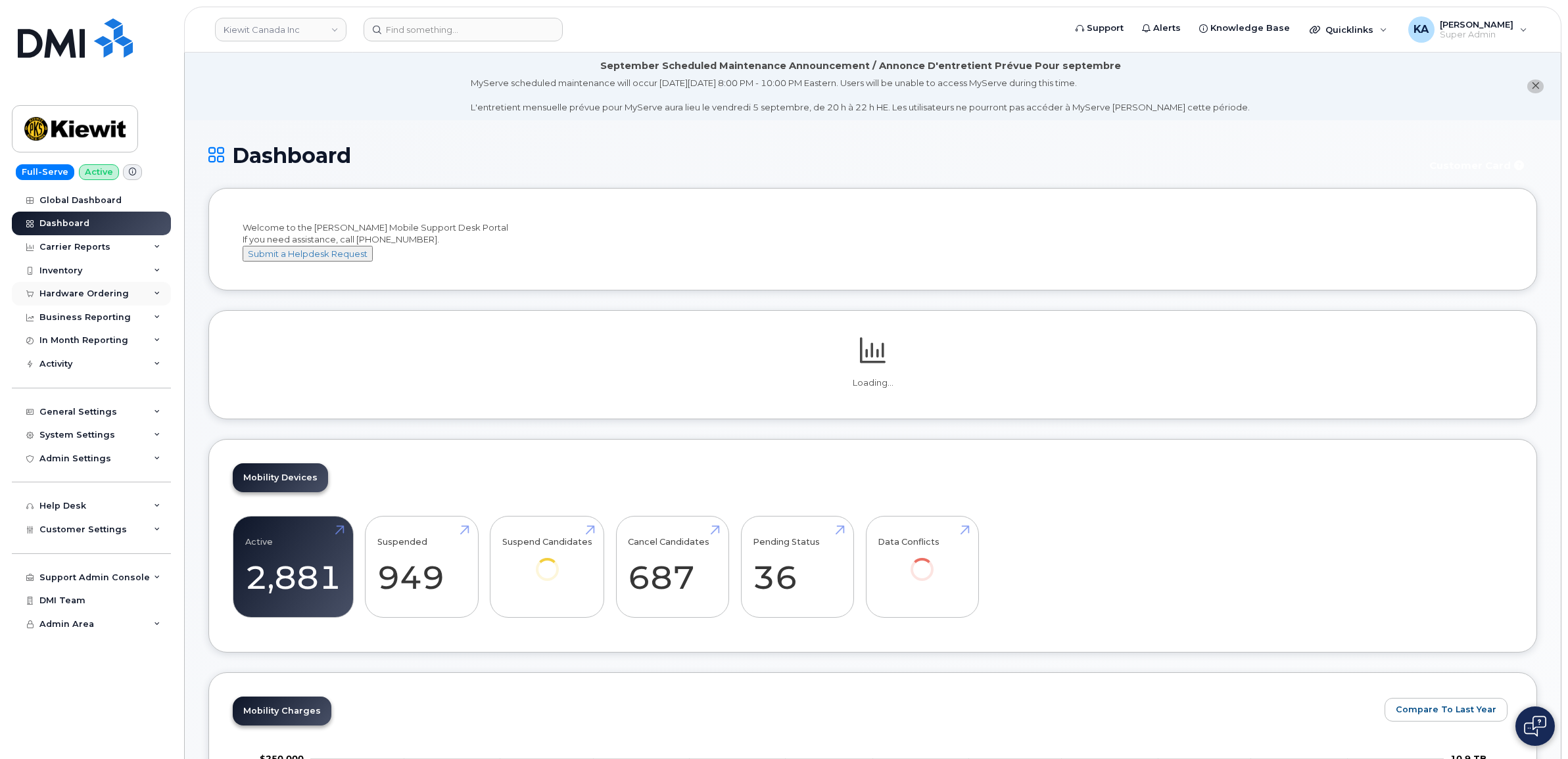
click at [96, 293] on div "Hardware Ordering" at bounding box center [84, 294] width 90 height 11
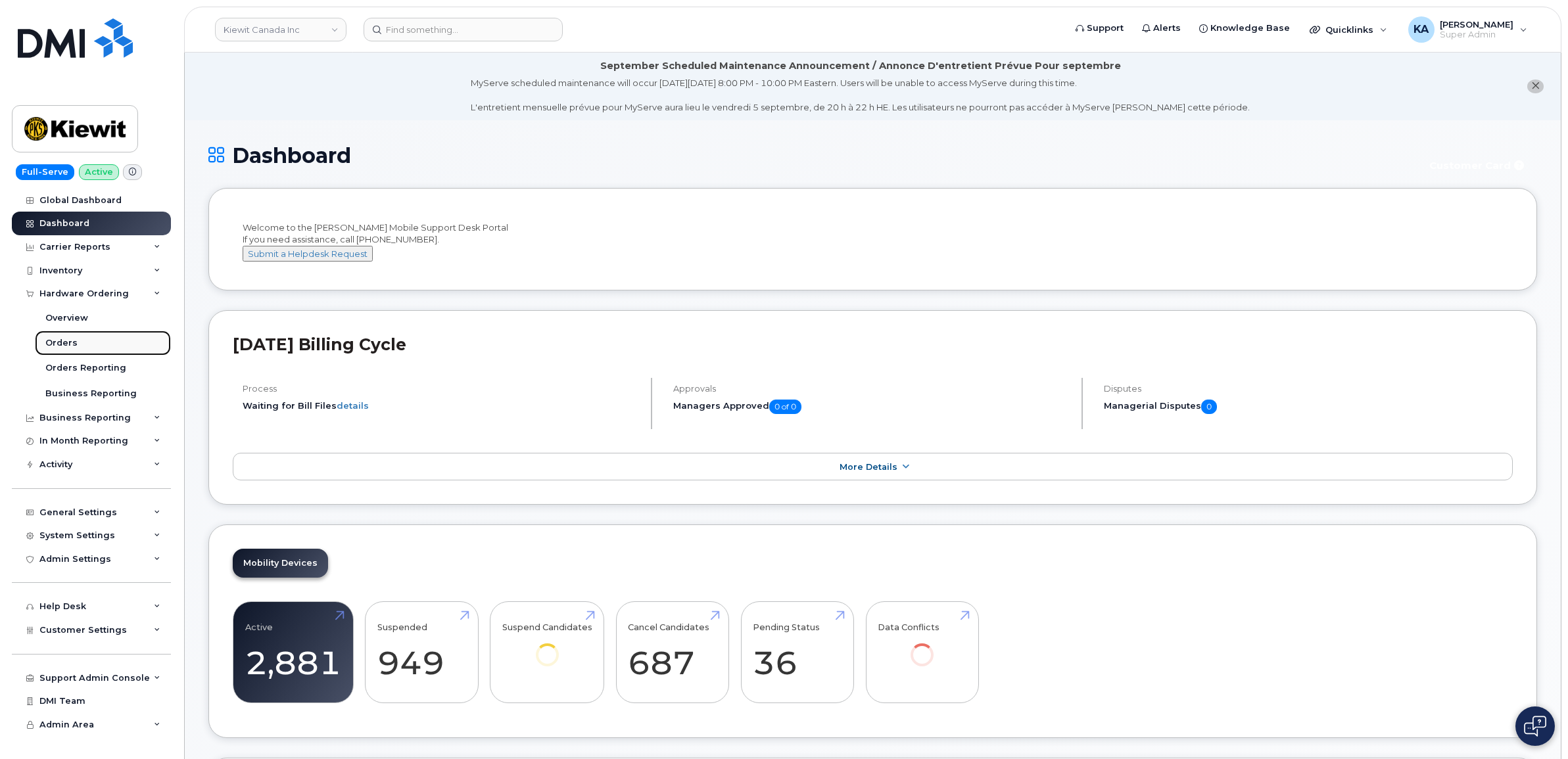
click at [64, 343] on div "Orders" at bounding box center [61, 343] width 32 height 12
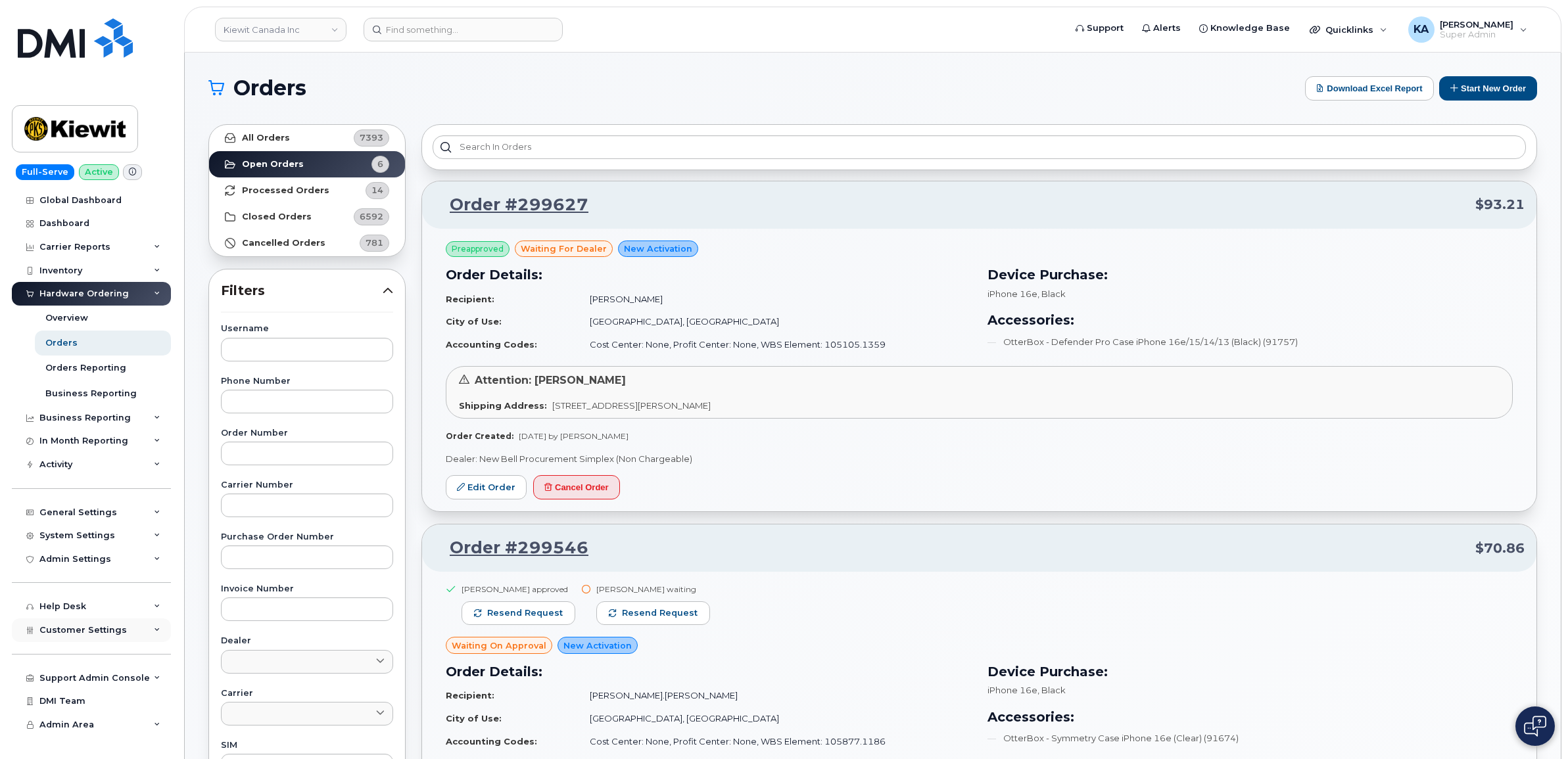
click at [79, 626] on div "Customer Settings" at bounding box center [92, 630] width 159 height 24
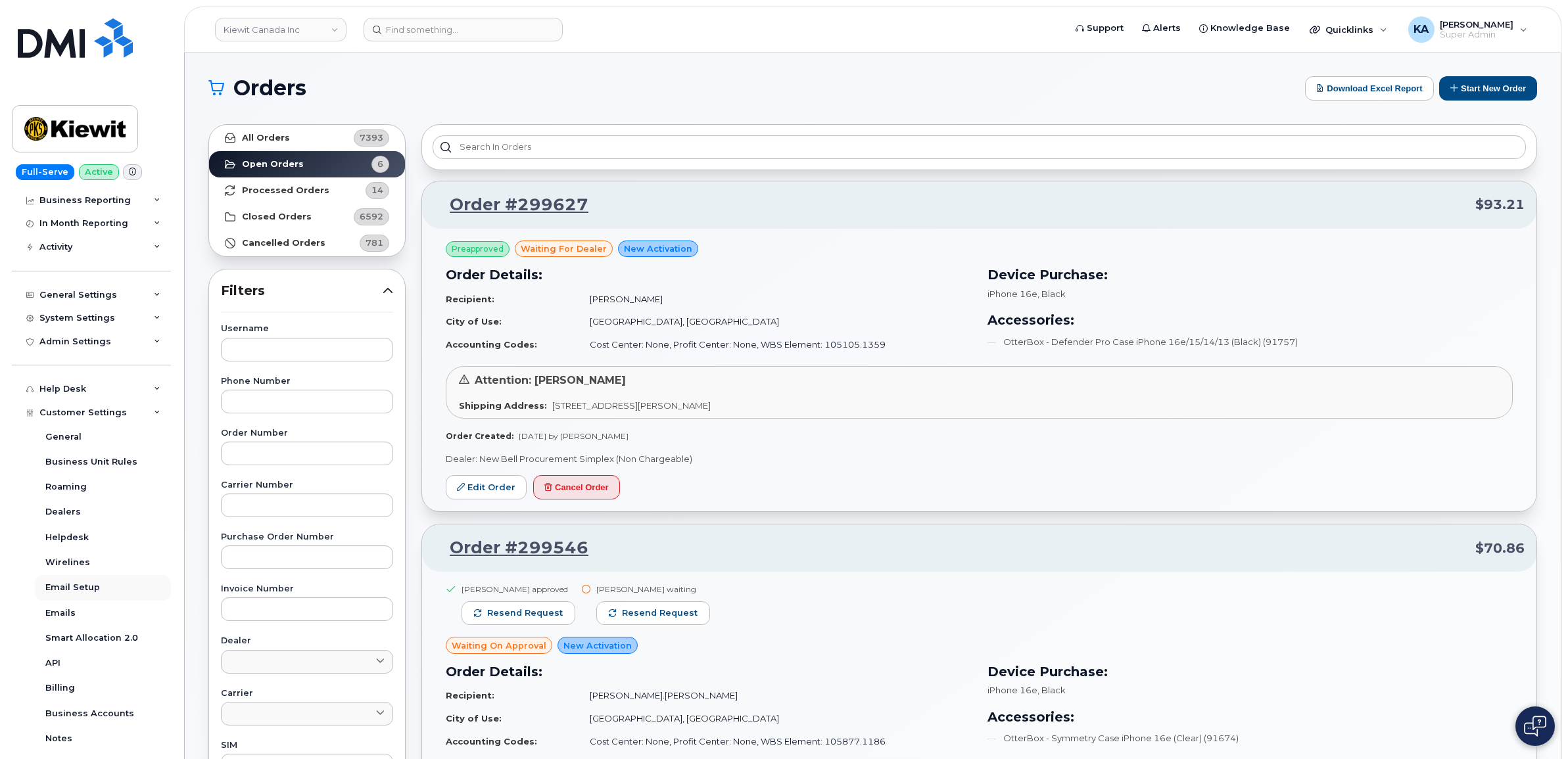
scroll to position [247, 0]
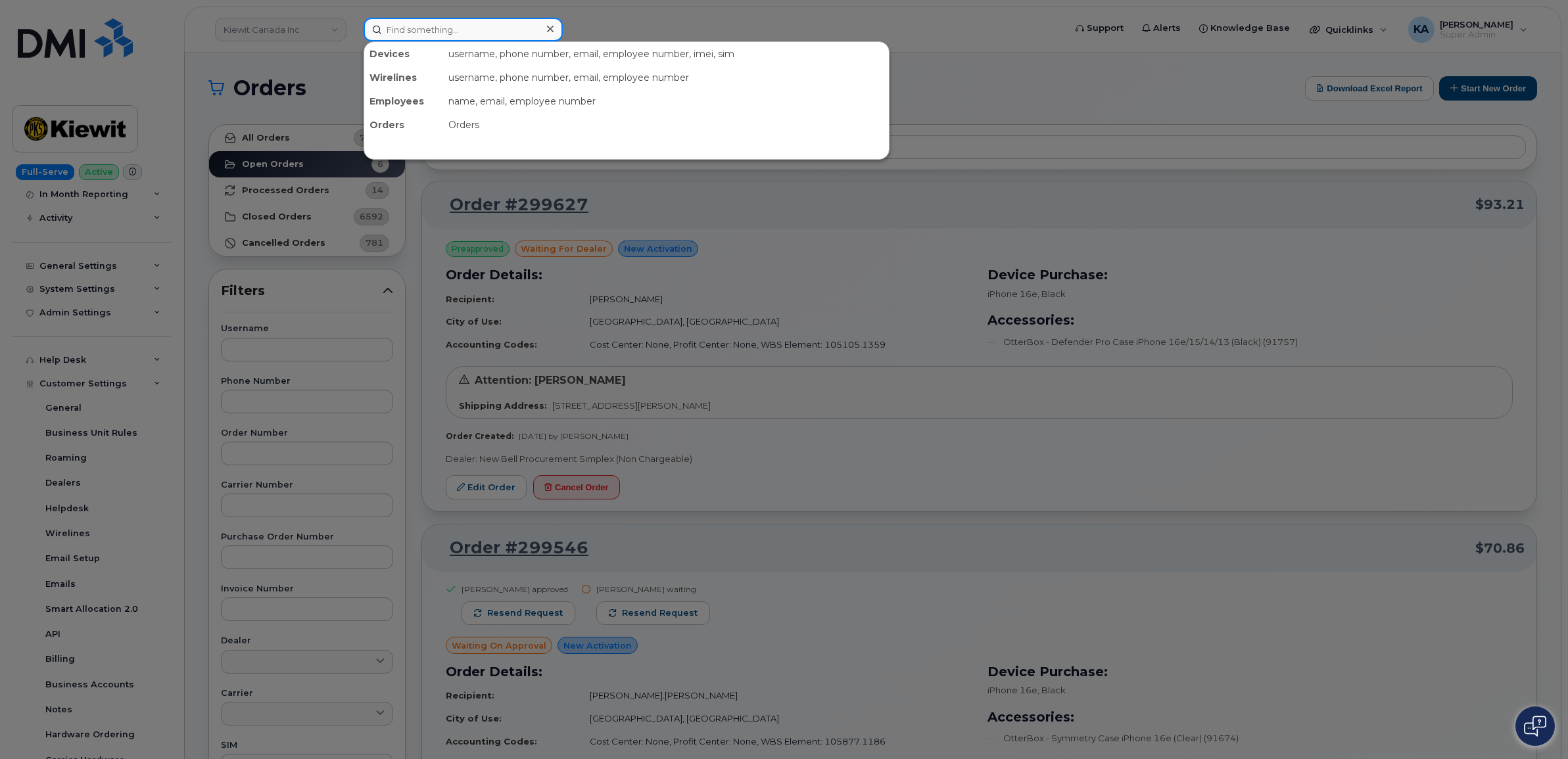
paste input "4035892312"
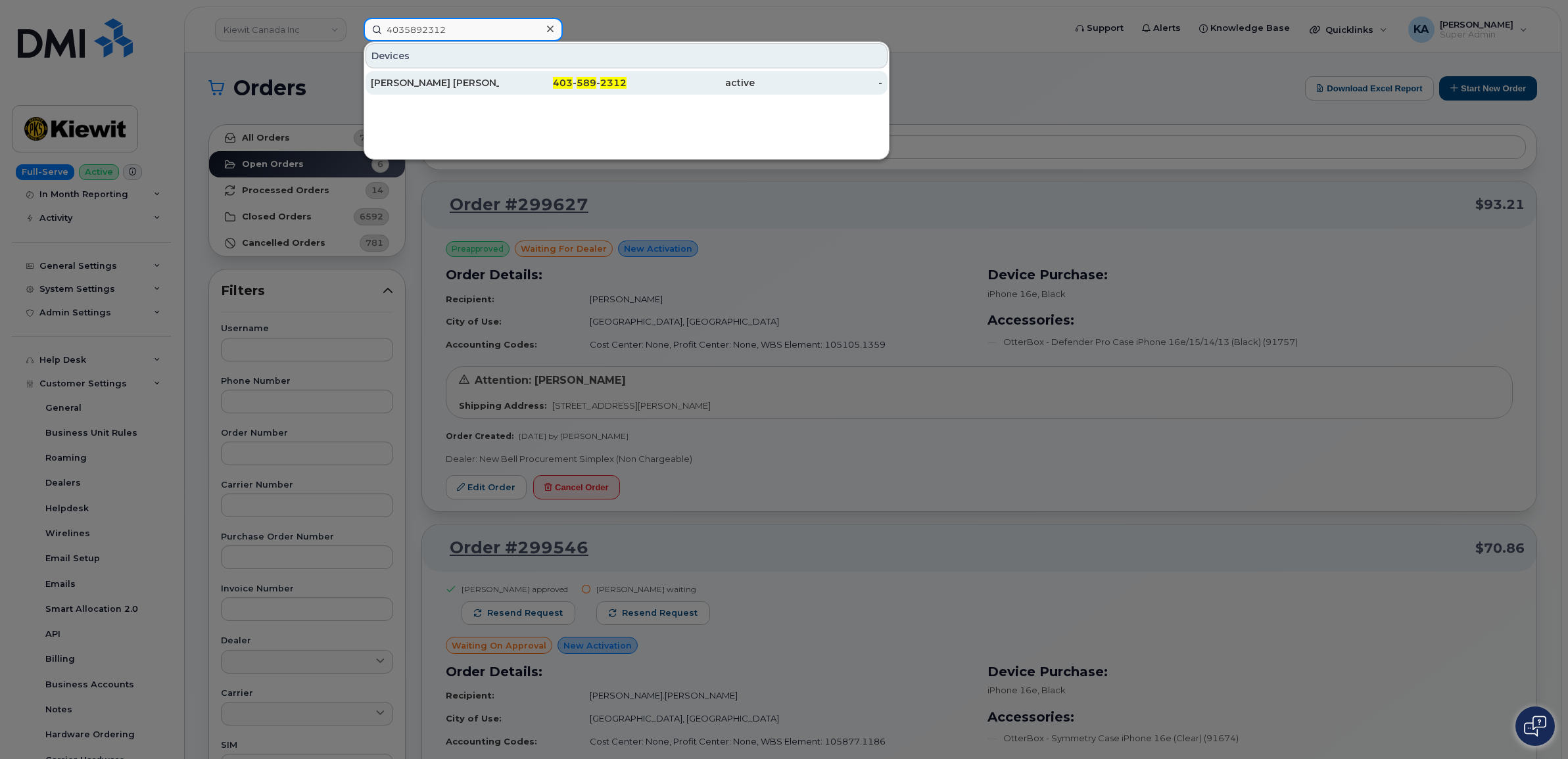
type input "4035892312"
click at [419, 77] on div "Haseeb Aslam Ansari" at bounding box center [435, 83] width 128 height 13
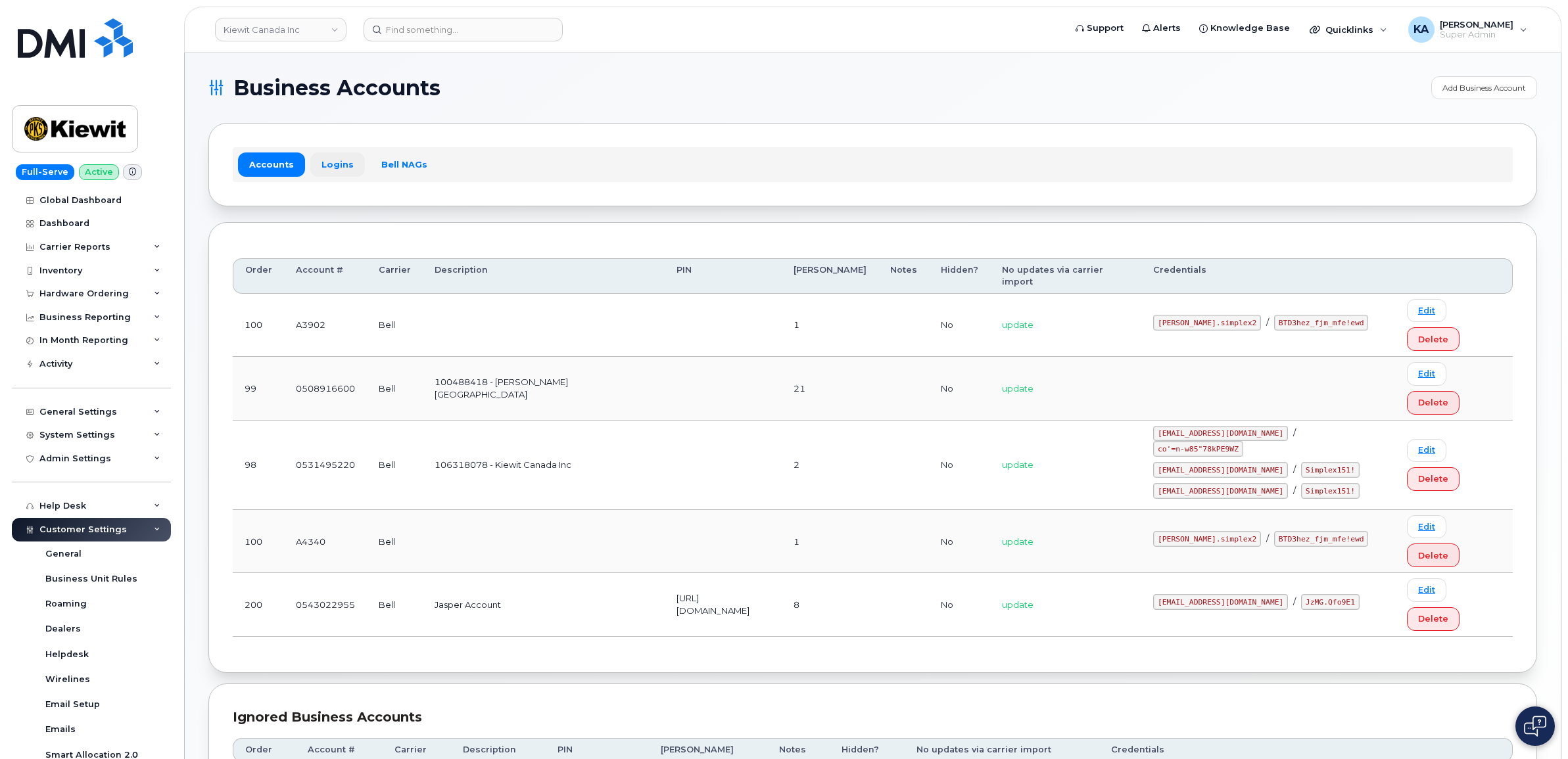
click at [335, 166] on link "Logins" at bounding box center [337, 164] width 55 height 24
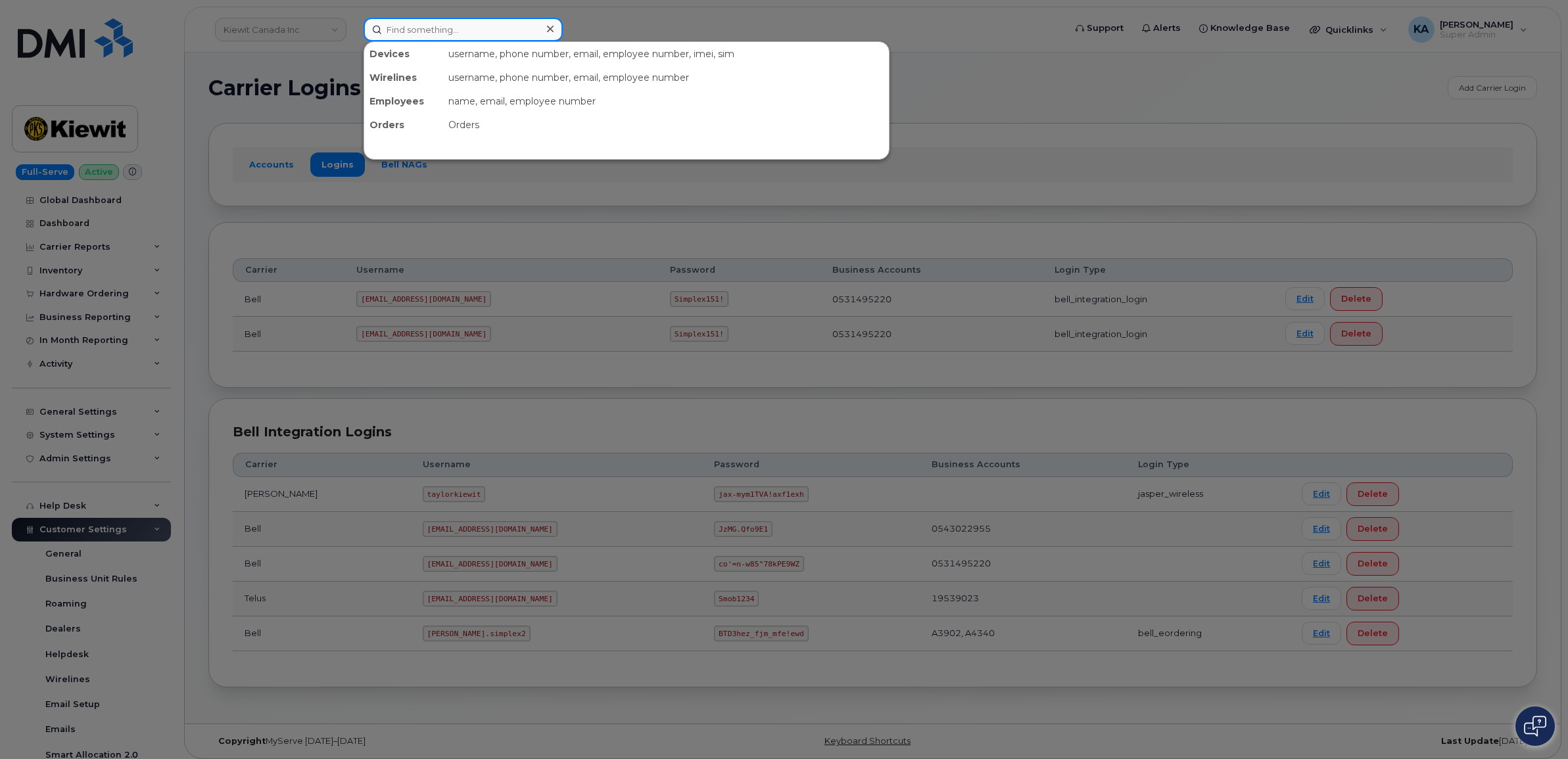
click at [418, 24] on input at bounding box center [463, 29] width 200 height 24
paste input "4035892312"
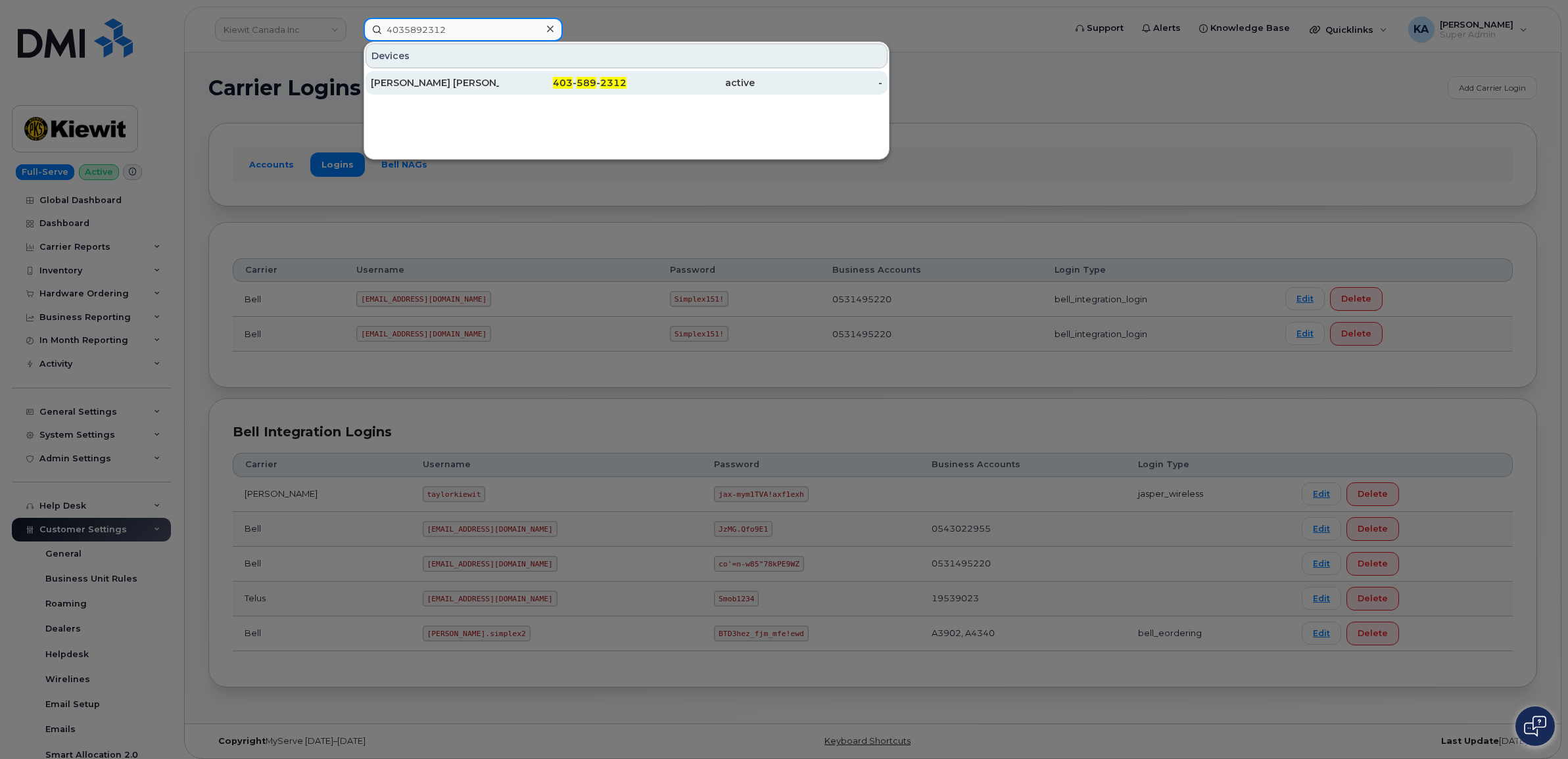
type input "4035892312"
click at [388, 82] on div "[PERSON_NAME] [PERSON_NAME]" at bounding box center [435, 83] width 128 height 13
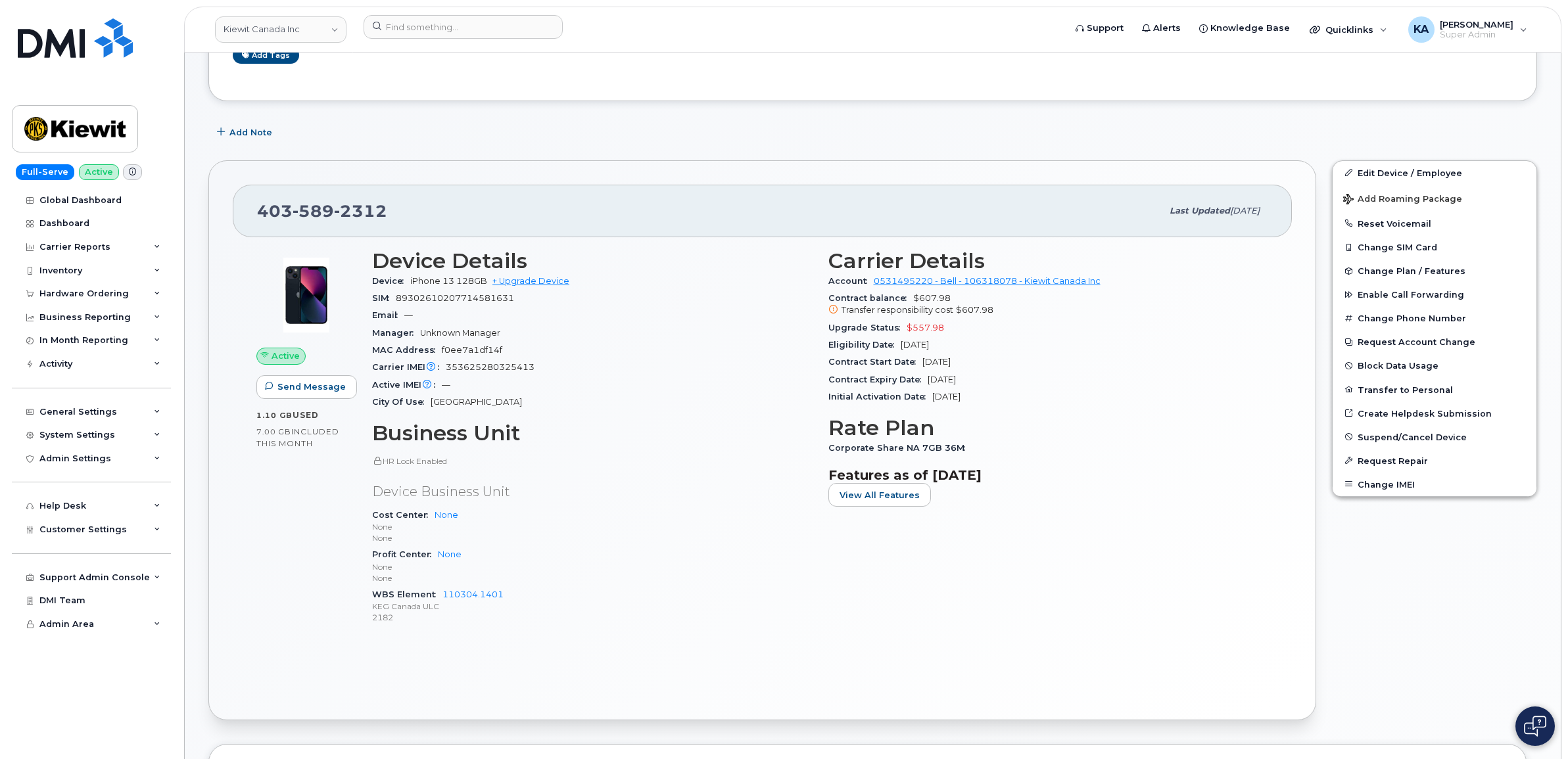
scroll to position [247, 0]
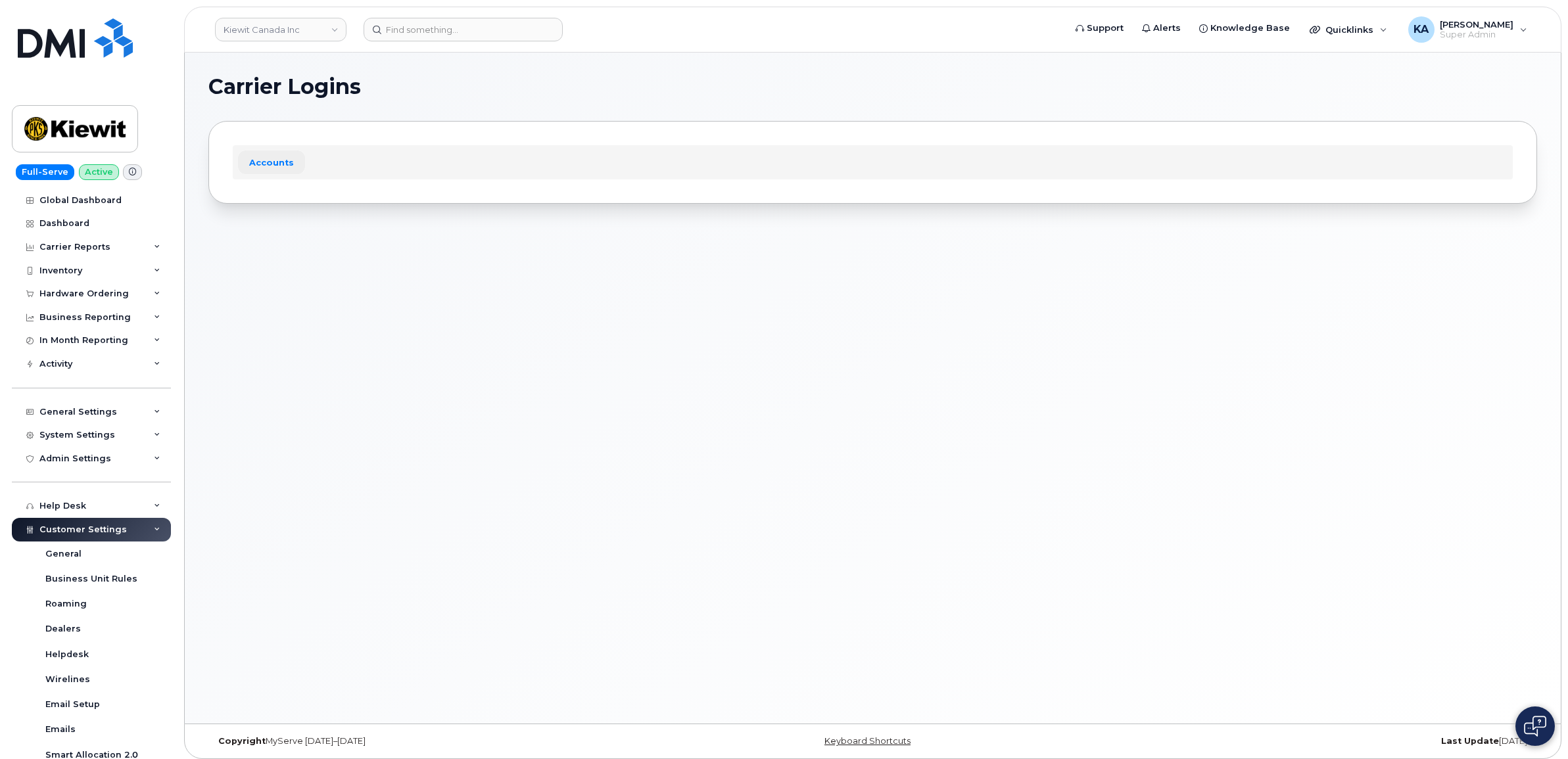
click at [271, 160] on link "Accounts" at bounding box center [271, 162] width 67 height 24
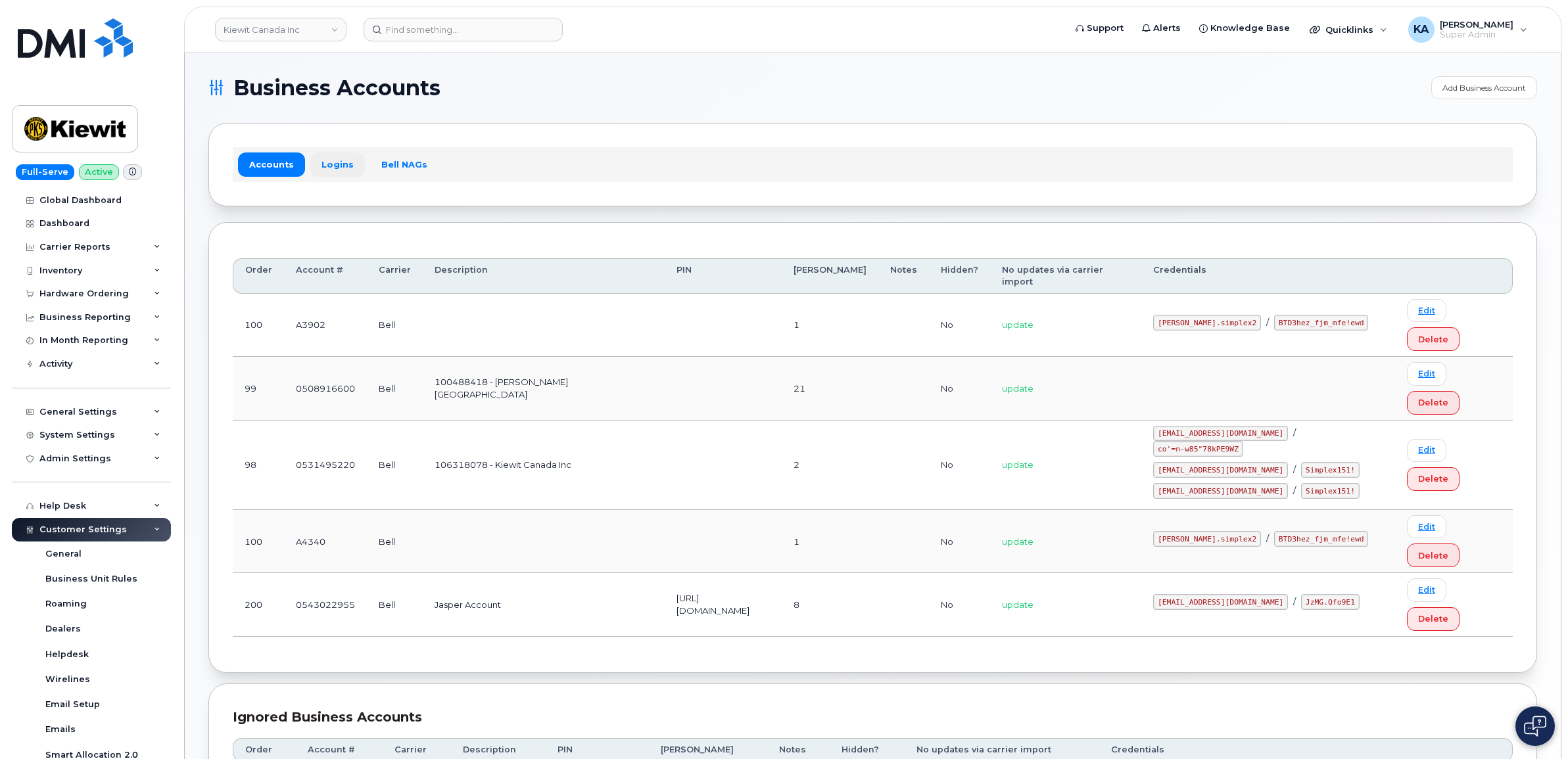
click at [332, 163] on link "Logins" at bounding box center [337, 164] width 55 height 24
